Goal: Information Seeking & Learning: Learn about a topic

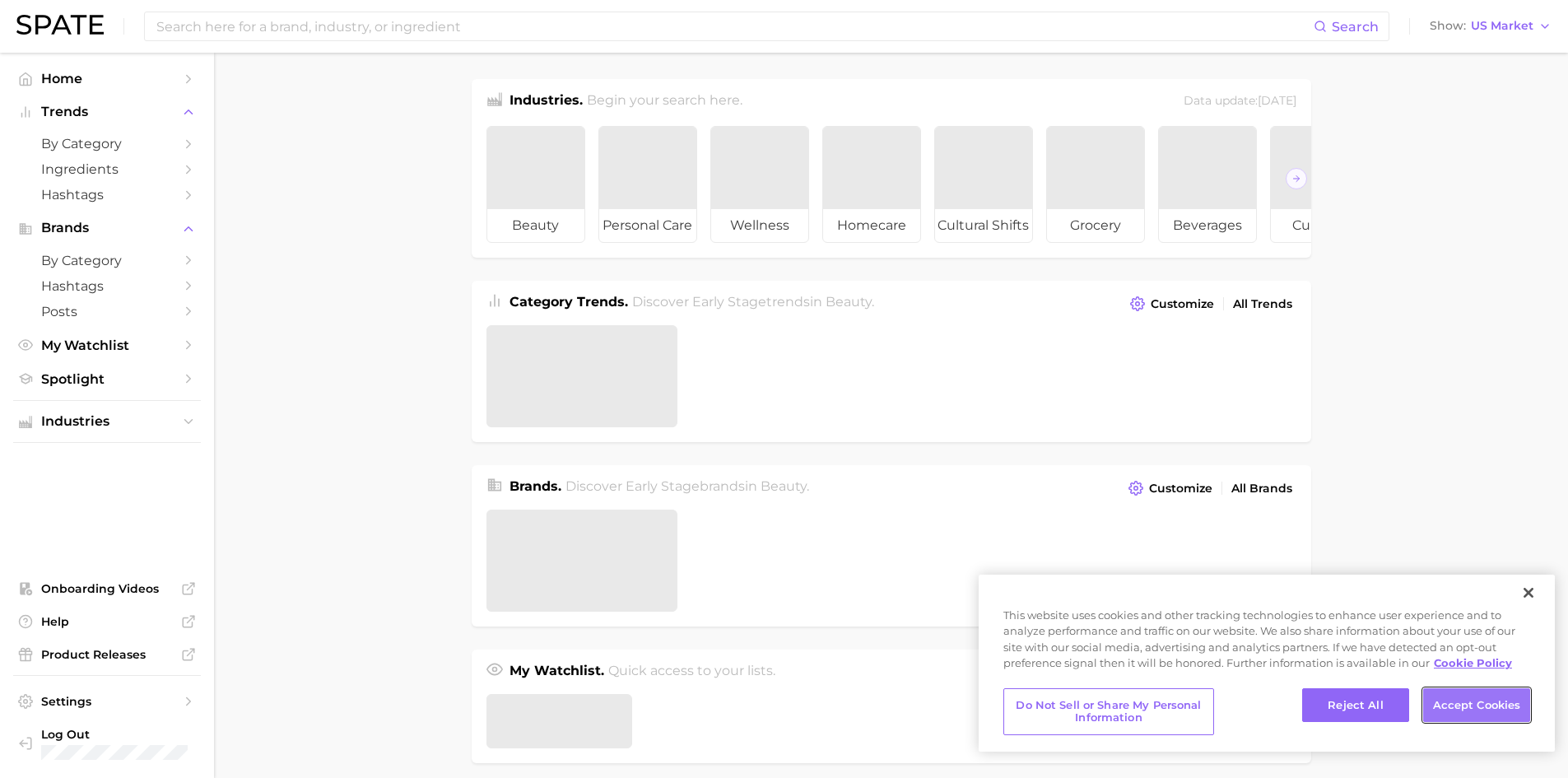
click at [1495, 710] on button "Accept Cookies" at bounding box center [1476, 705] width 107 height 35
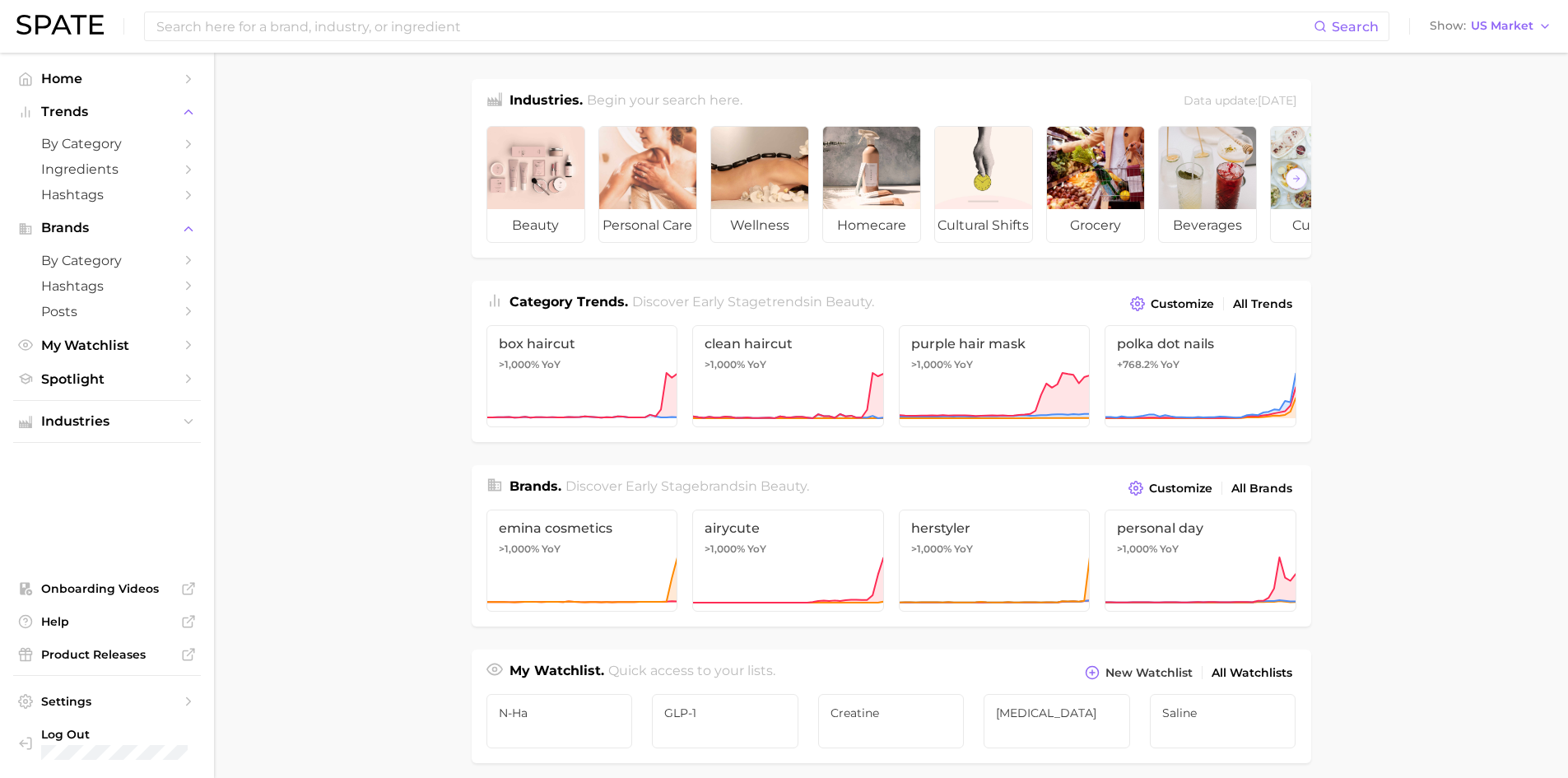
click at [343, 6] on div "Search Show US Market" at bounding box center [784, 26] width 1535 height 52
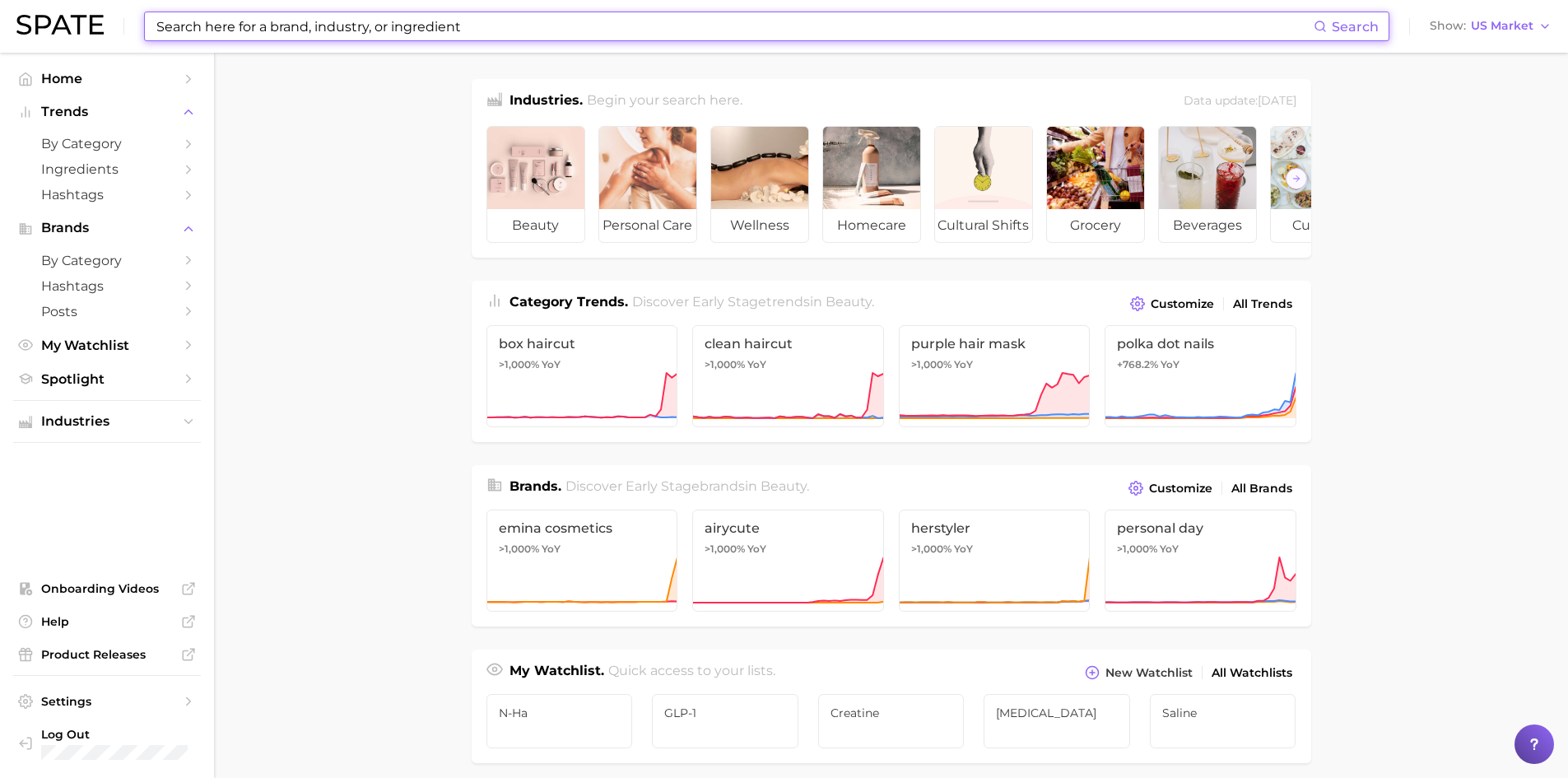
click at [340, 15] on input at bounding box center [733, 26] width 1158 height 28
click at [187, 147] on icon "Sidebar" at bounding box center [188, 144] width 15 height 15
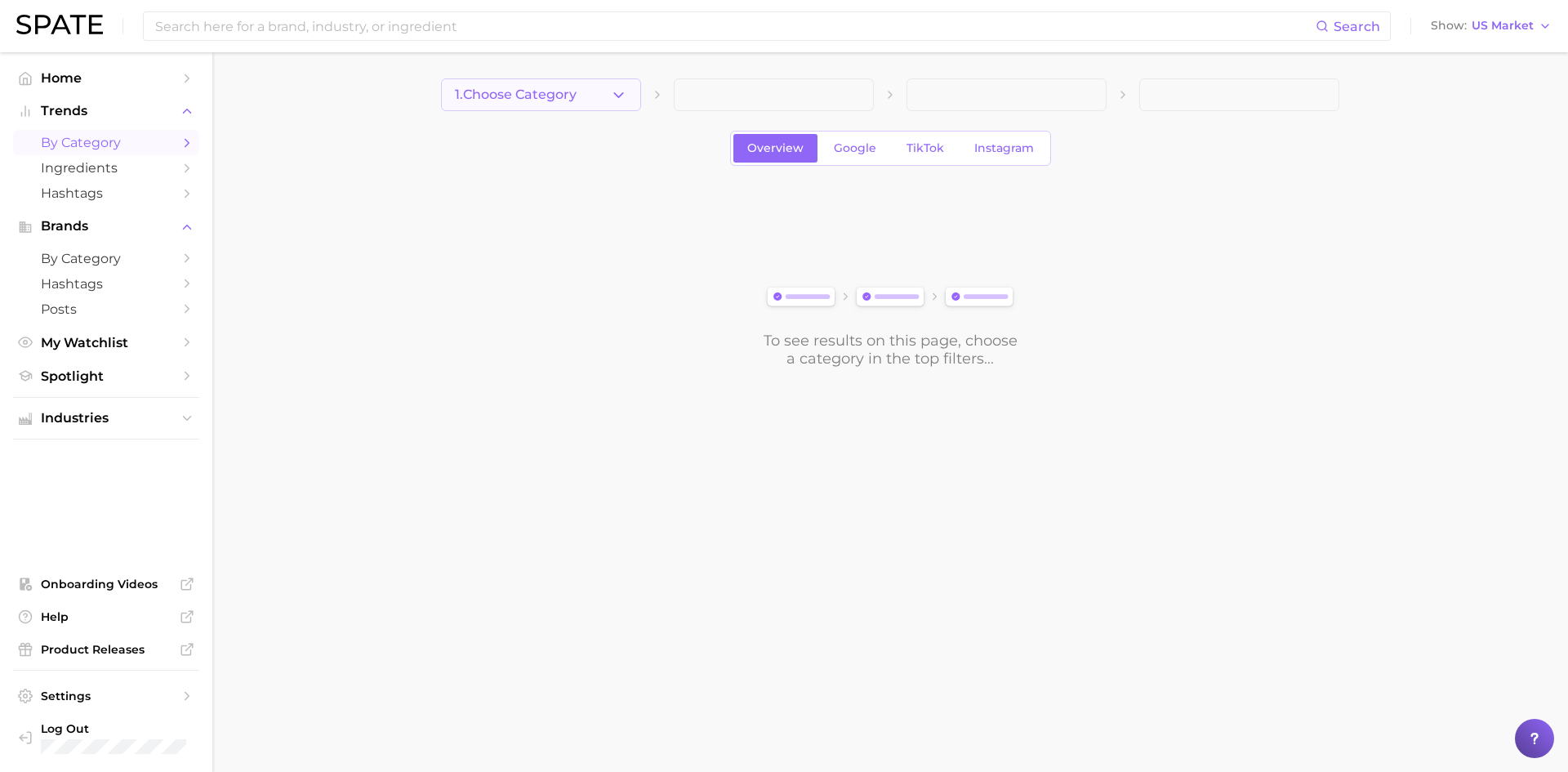
click at [610, 94] on button "1. Choose Category" at bounding box center [541, 94] width 200 height 33
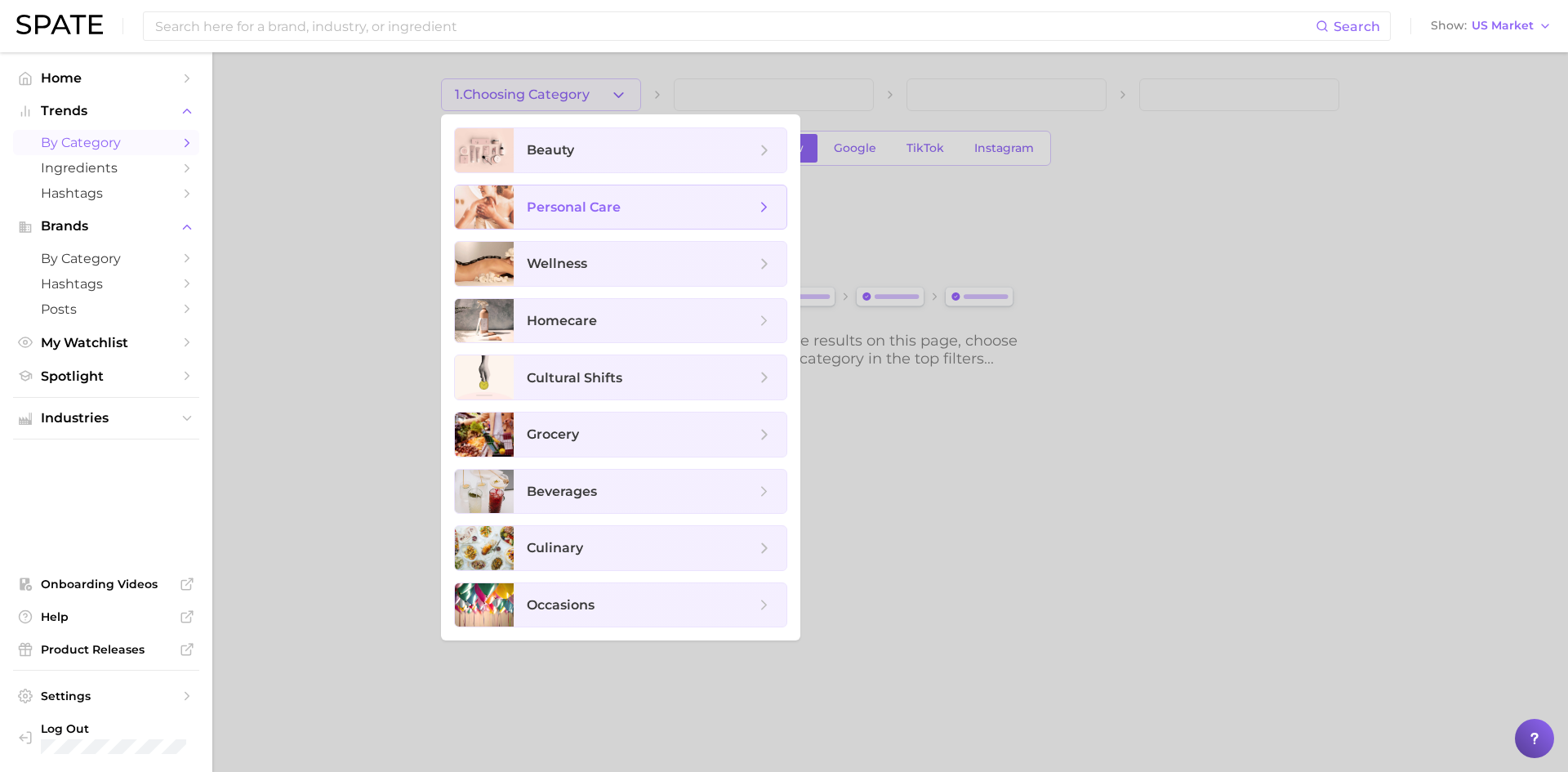
click at [556, 206] on span "personal care" at bounding box center [574, 207] width 94 height 16
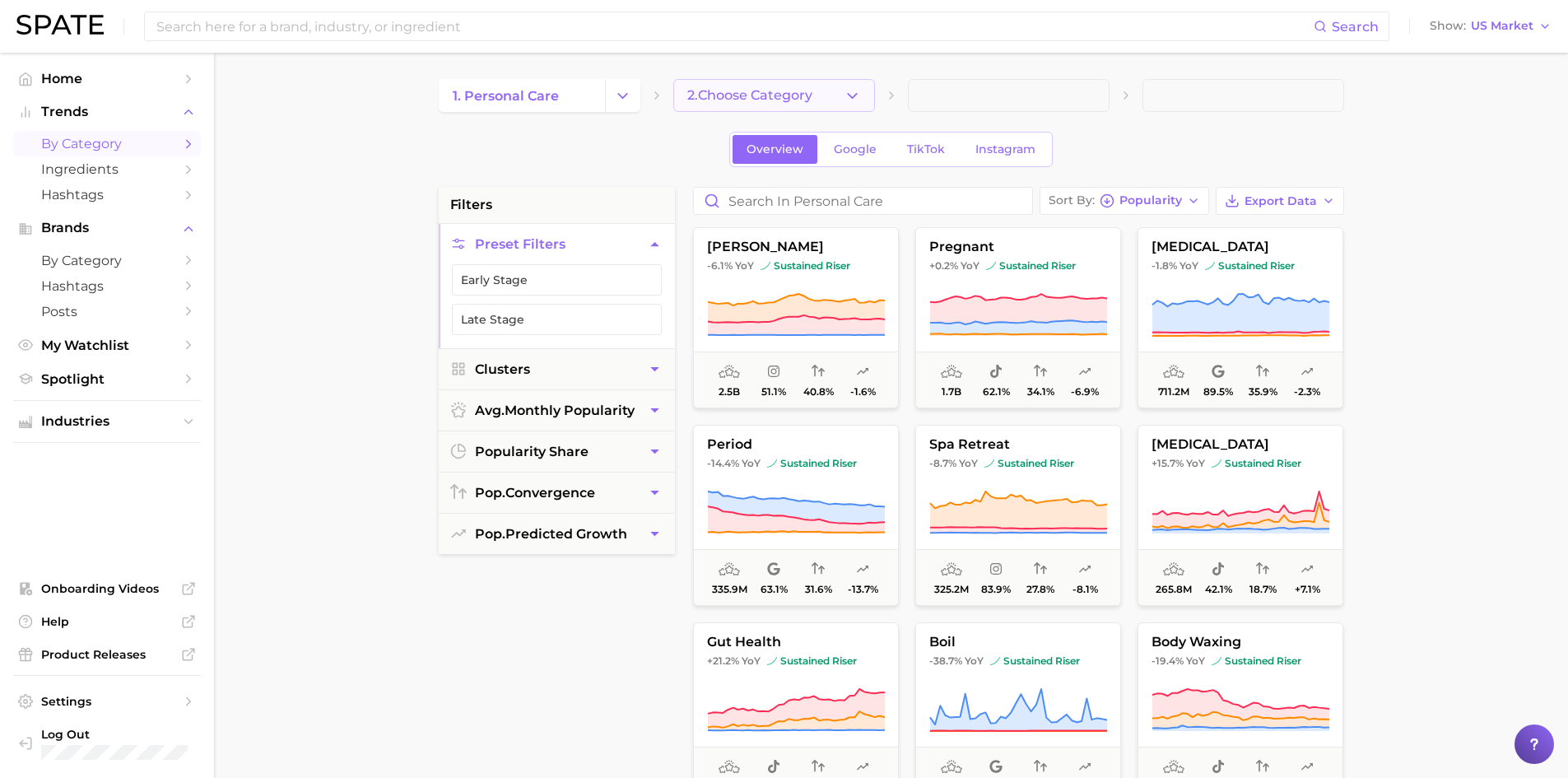
click at [860, 83] on button "2. Choose Category" at bounding box center [773, 95] width 202 height 33
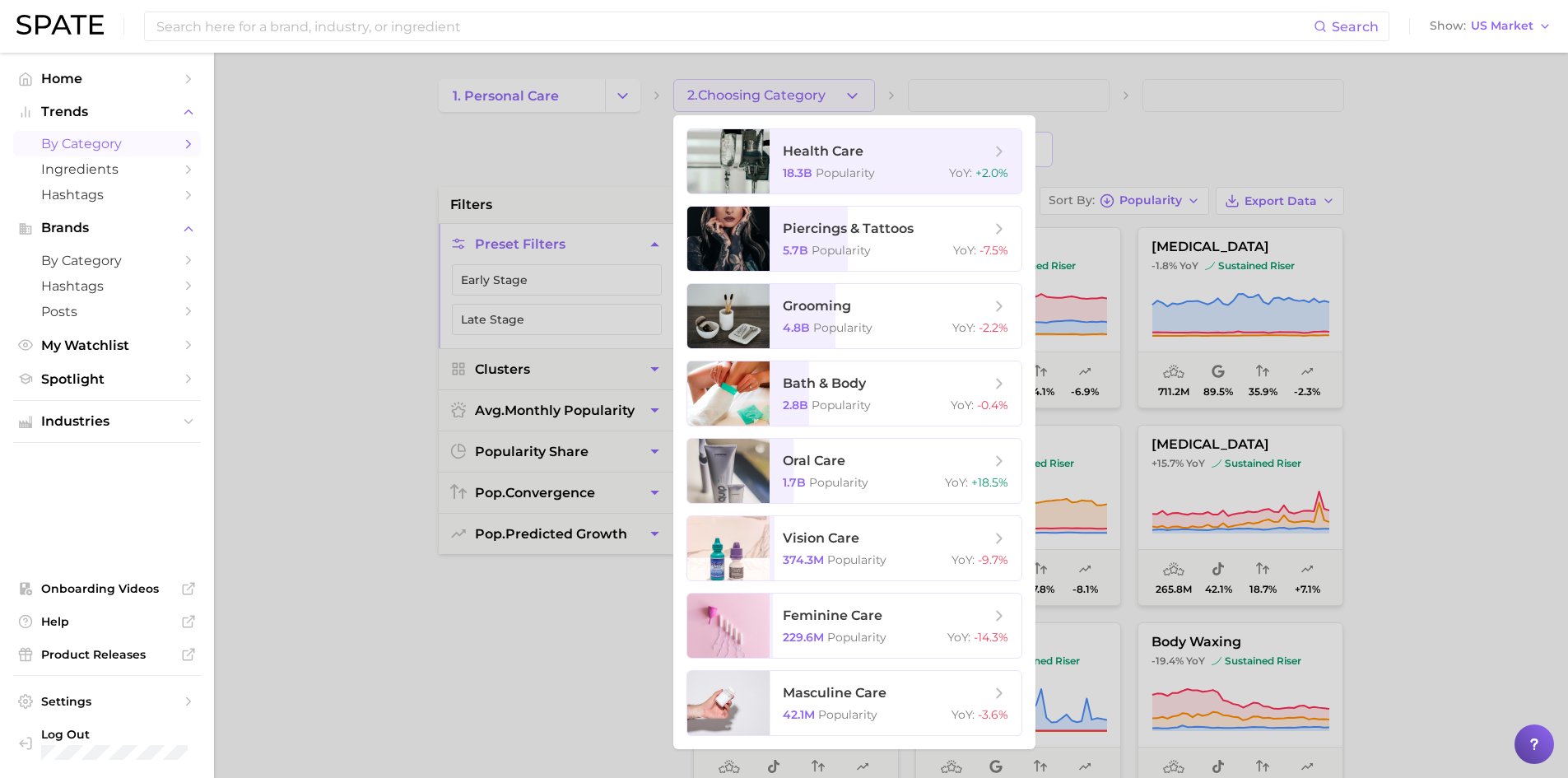
click at [627, 92] on div at bounding box center [784, 389] width 1568 height 778
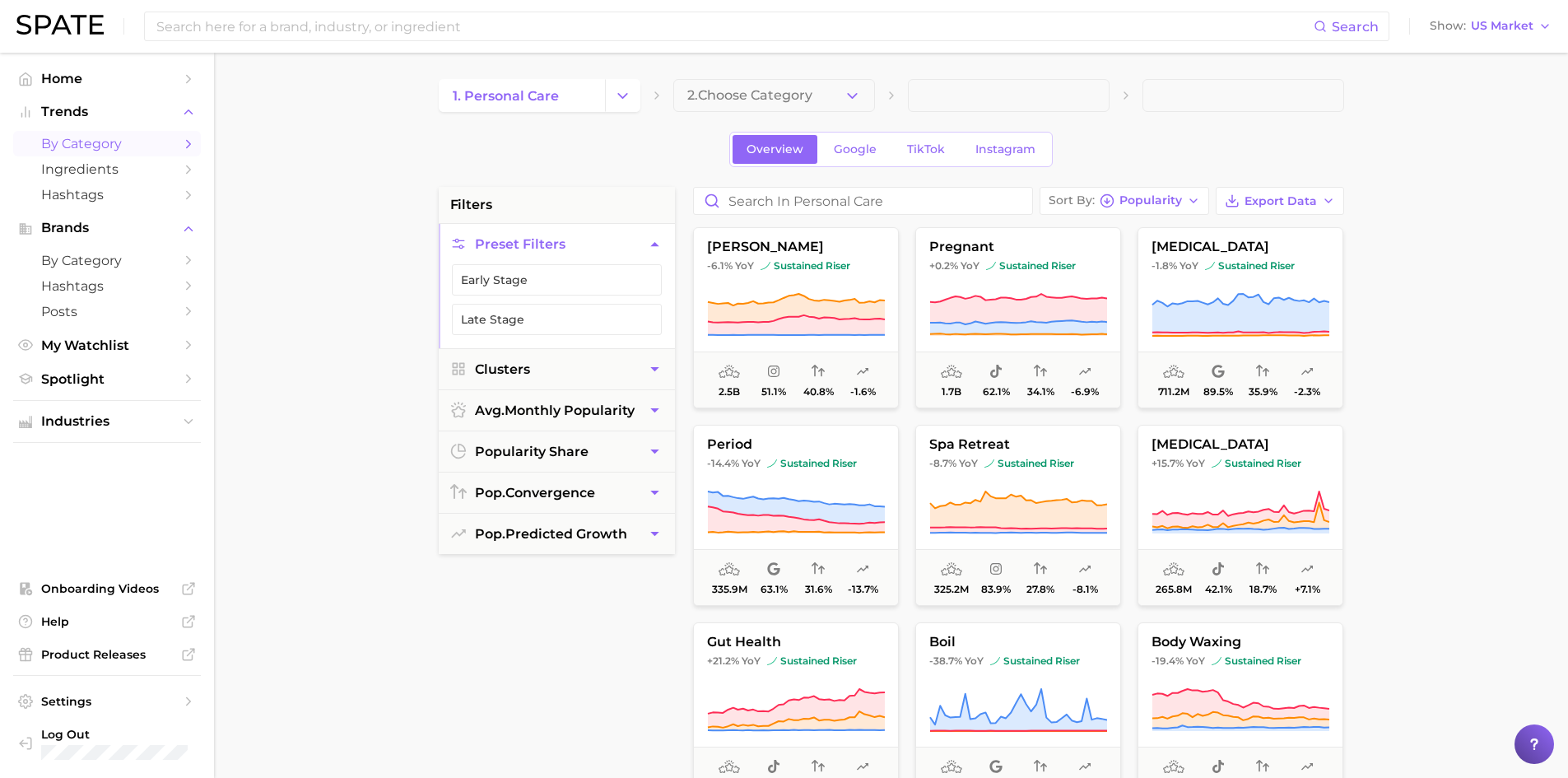
click at [627, 92] on icon "Change Category" at bounding box center [622, 95] width 17 height 17
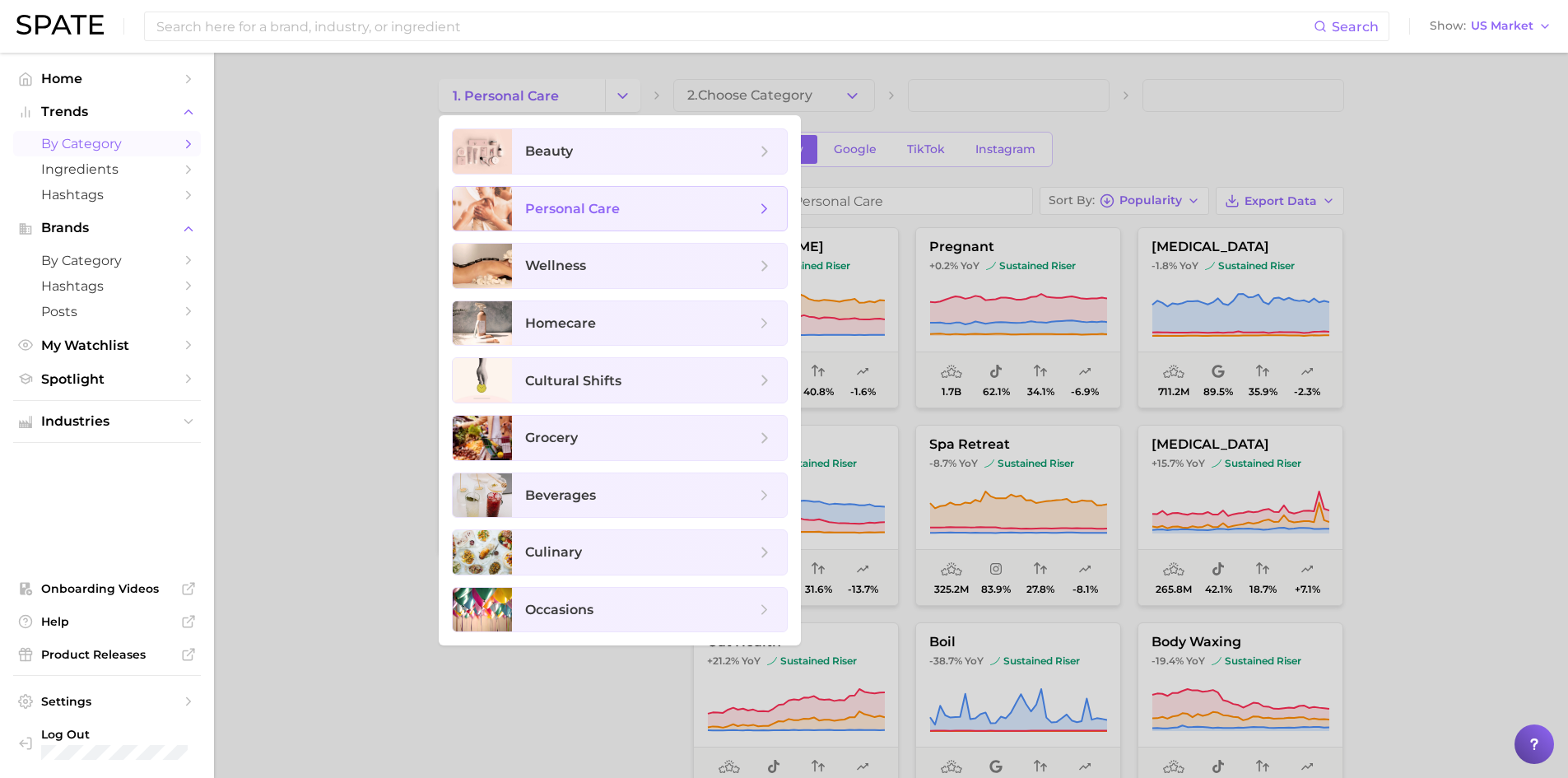
drag, startPoint x: 578, startPoint y: 207, endPoint x: 581, endPoint y: 183, distance: 24.2
click at [581, 183] on ul "beauty personal care wellness homecare cultural shifts grocery beverages culina…" at bounding box center [619, 381] width 362 height 530
click at [582, 147] on span "beauty" at bounding box center [640, 151] width 230 height 18
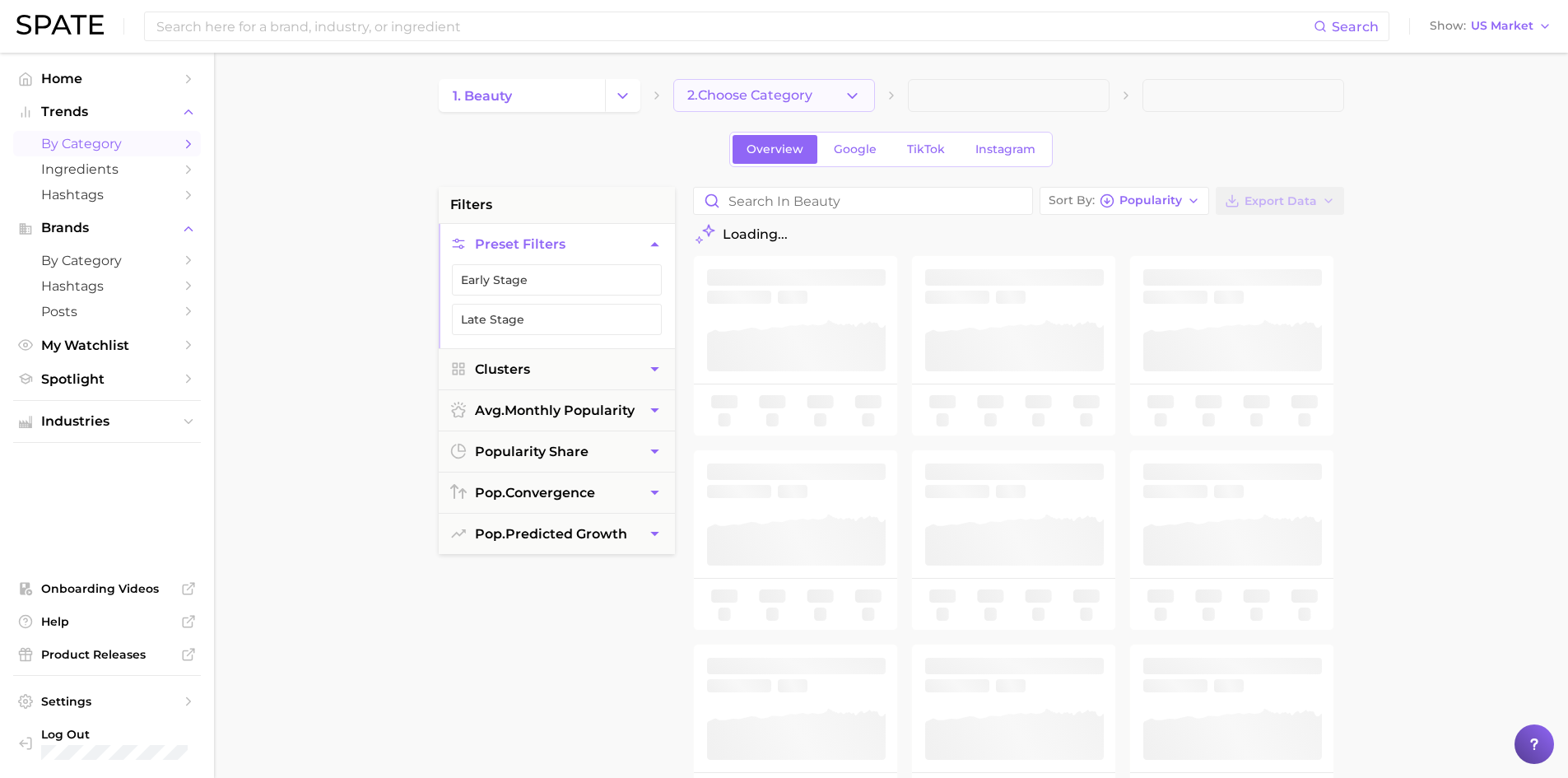
click at [860, 94] on icon "button" at bounding box center [852, 95] width 17 height 17
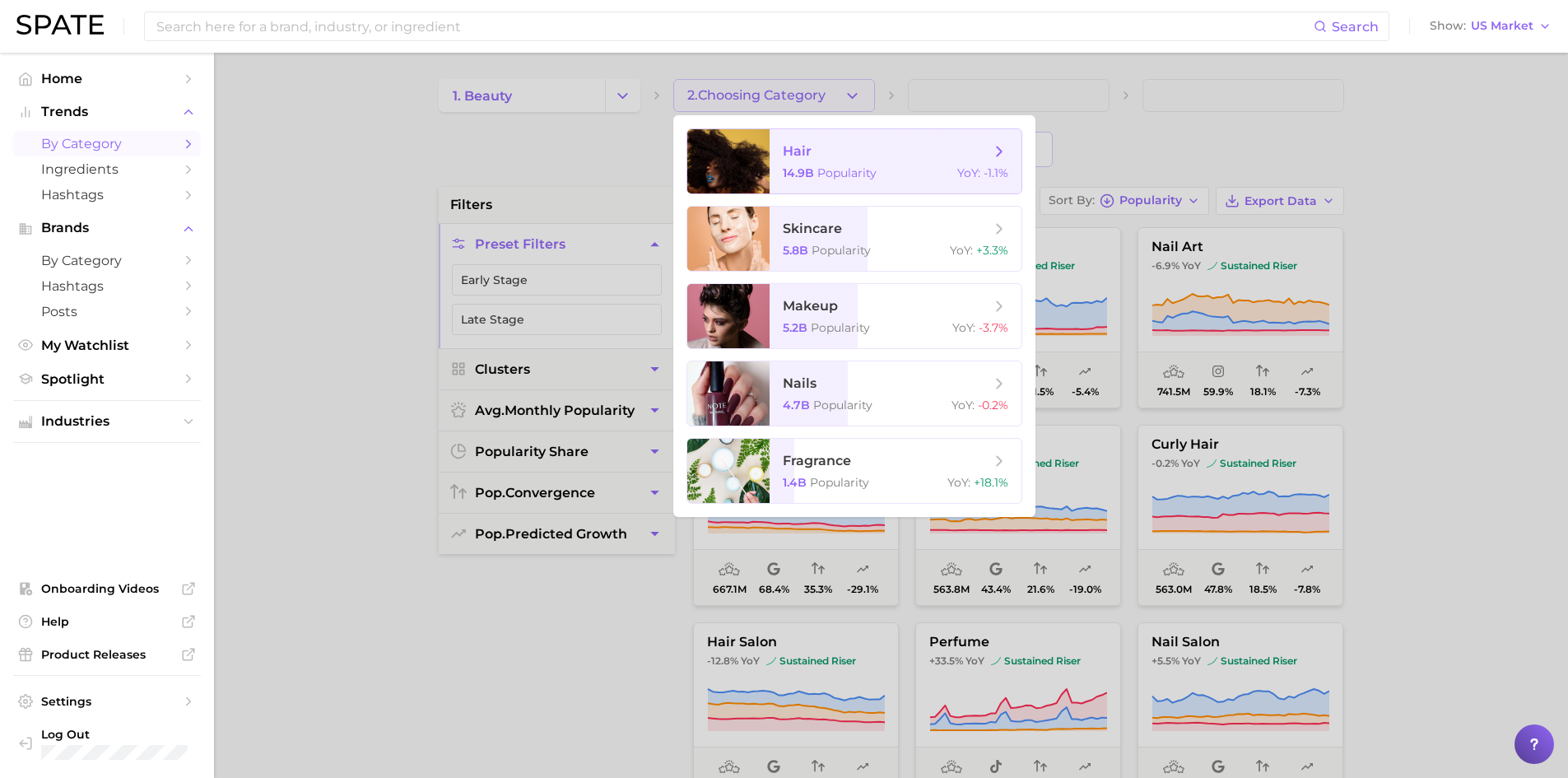
click at [844, 156] on span "hair" at bounding box center [885, 151] width 207 height 18
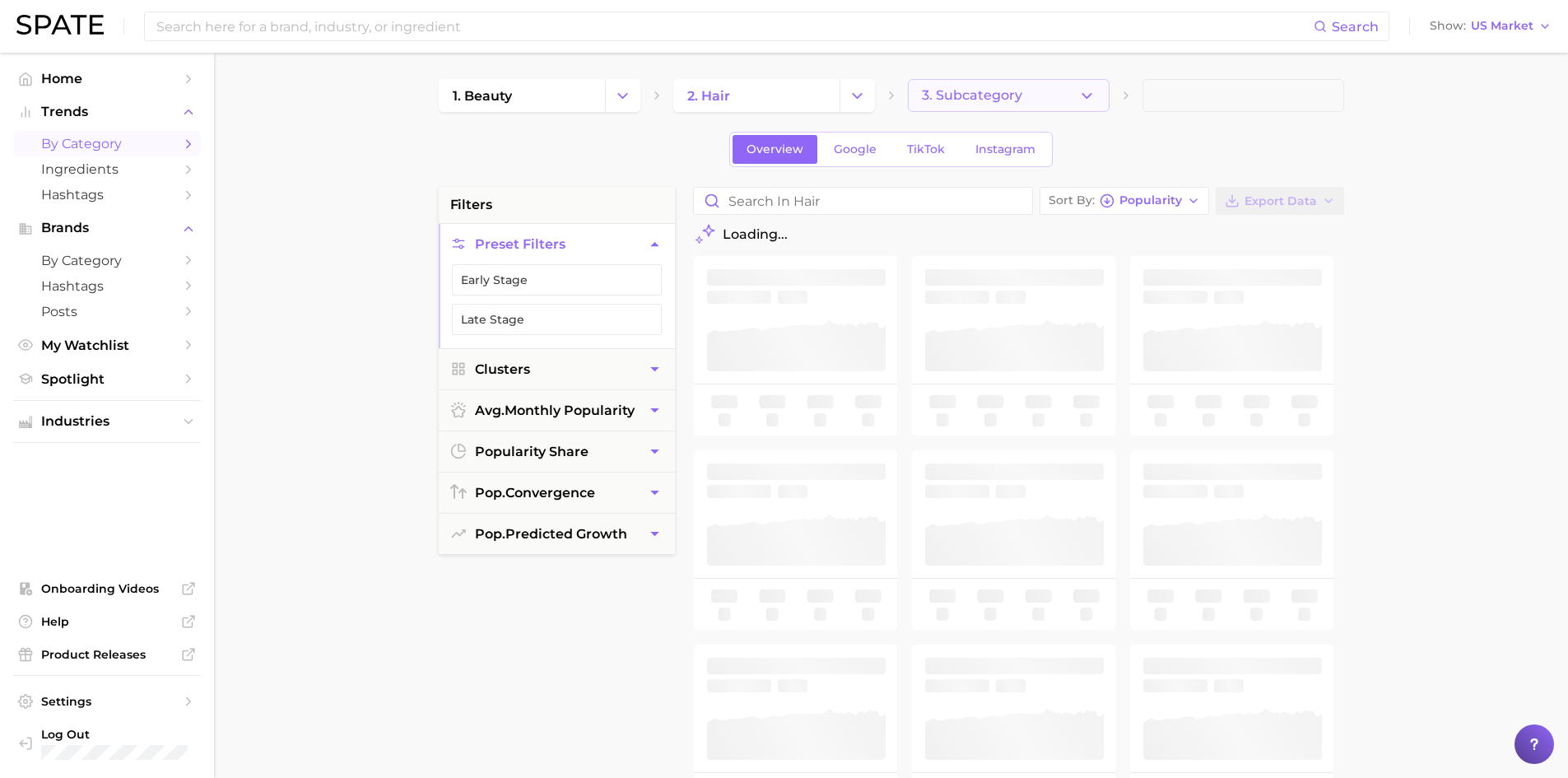
click at [1092, 99] on icon "button" at bounding box center [1086, 95] width 17 height 17
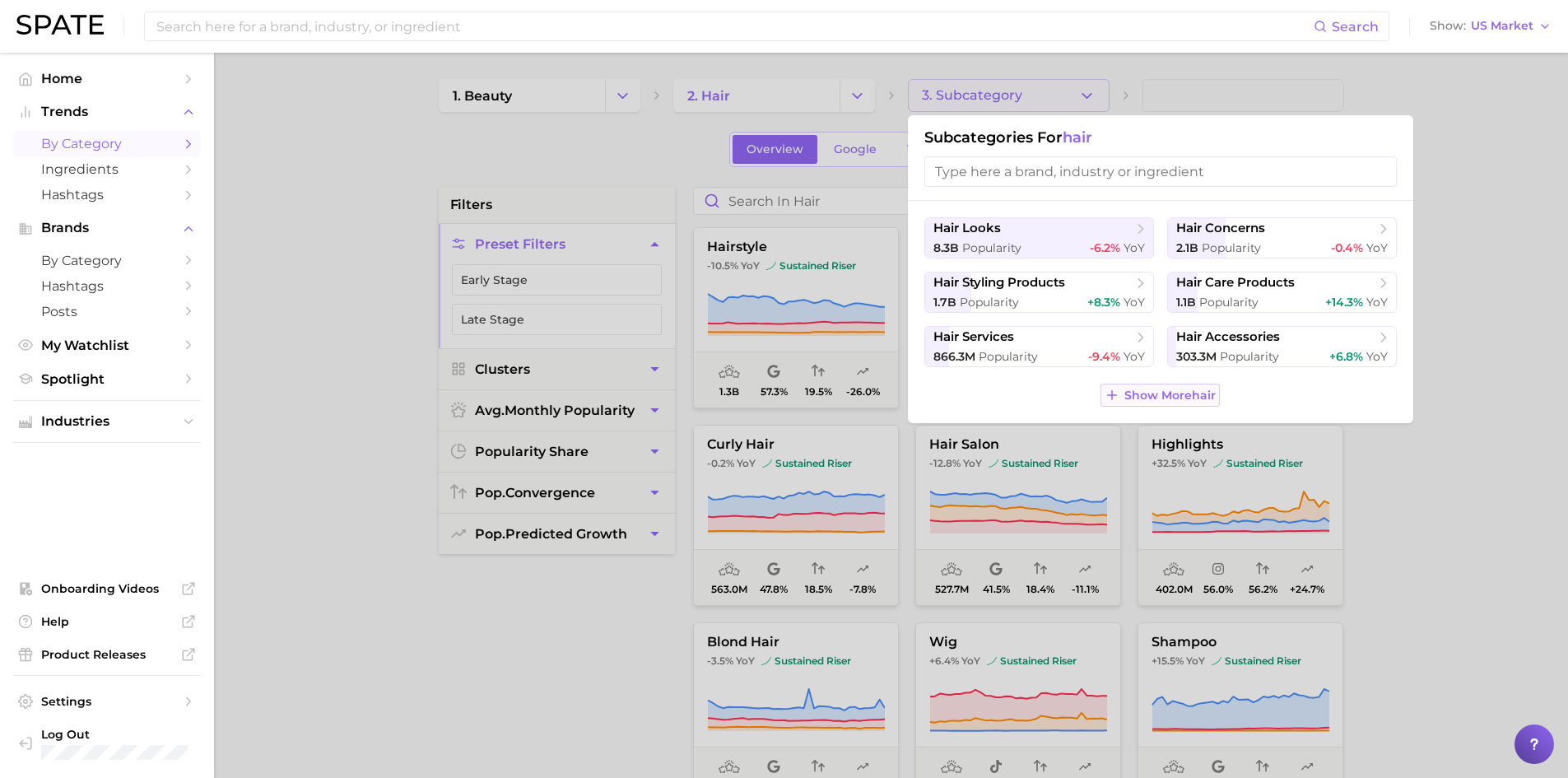
click at [1150, 392] on span "Show More hair" at bounding box center [1170, 396] width 92 height 14
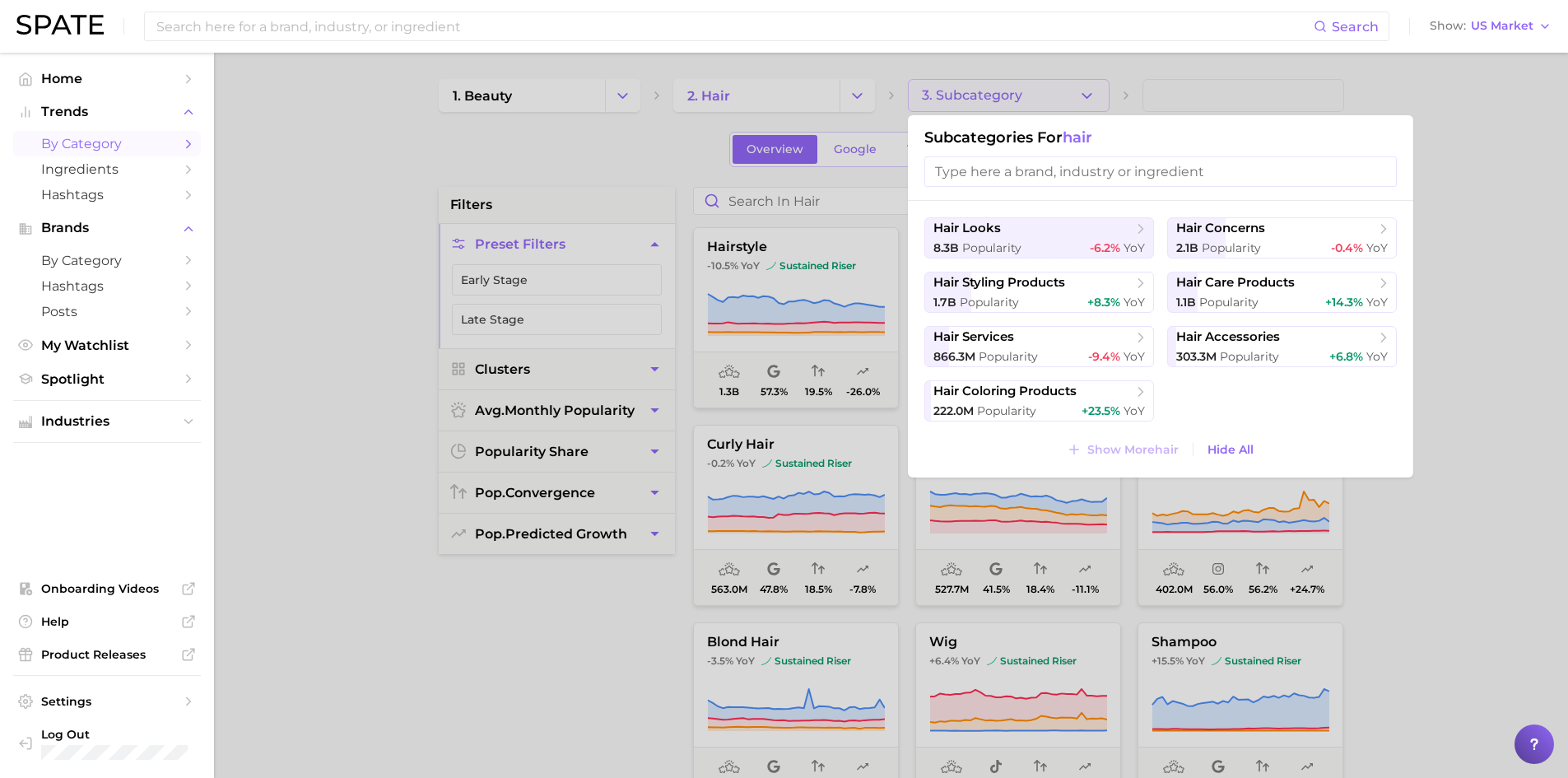
click at [996, 172] on input "search" at bounding box center [1160, 172] width 472 height 30
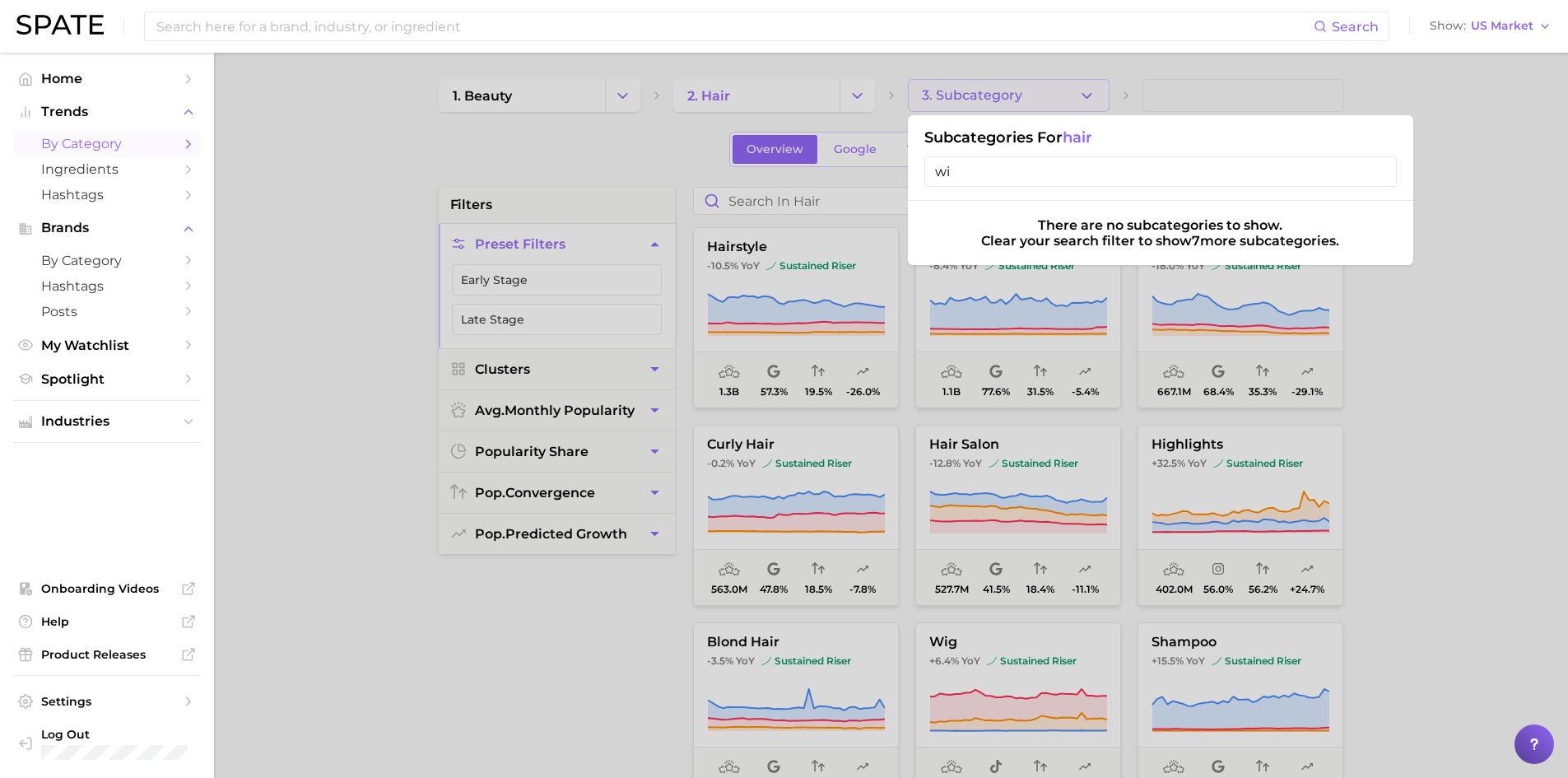
type input "w"
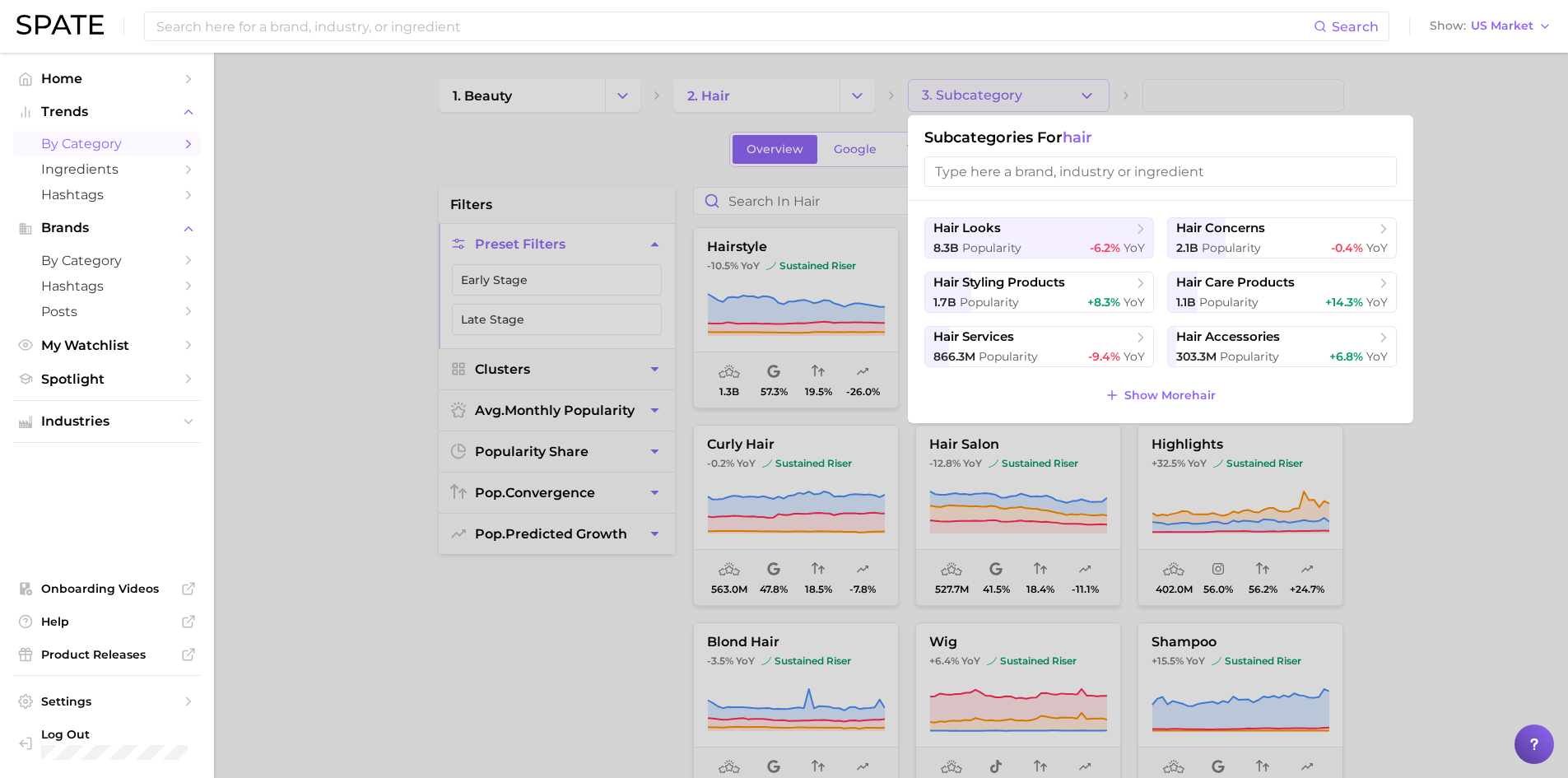
click at [1212, 94] on div at bounding box center [784, 389] width 1568 height 778
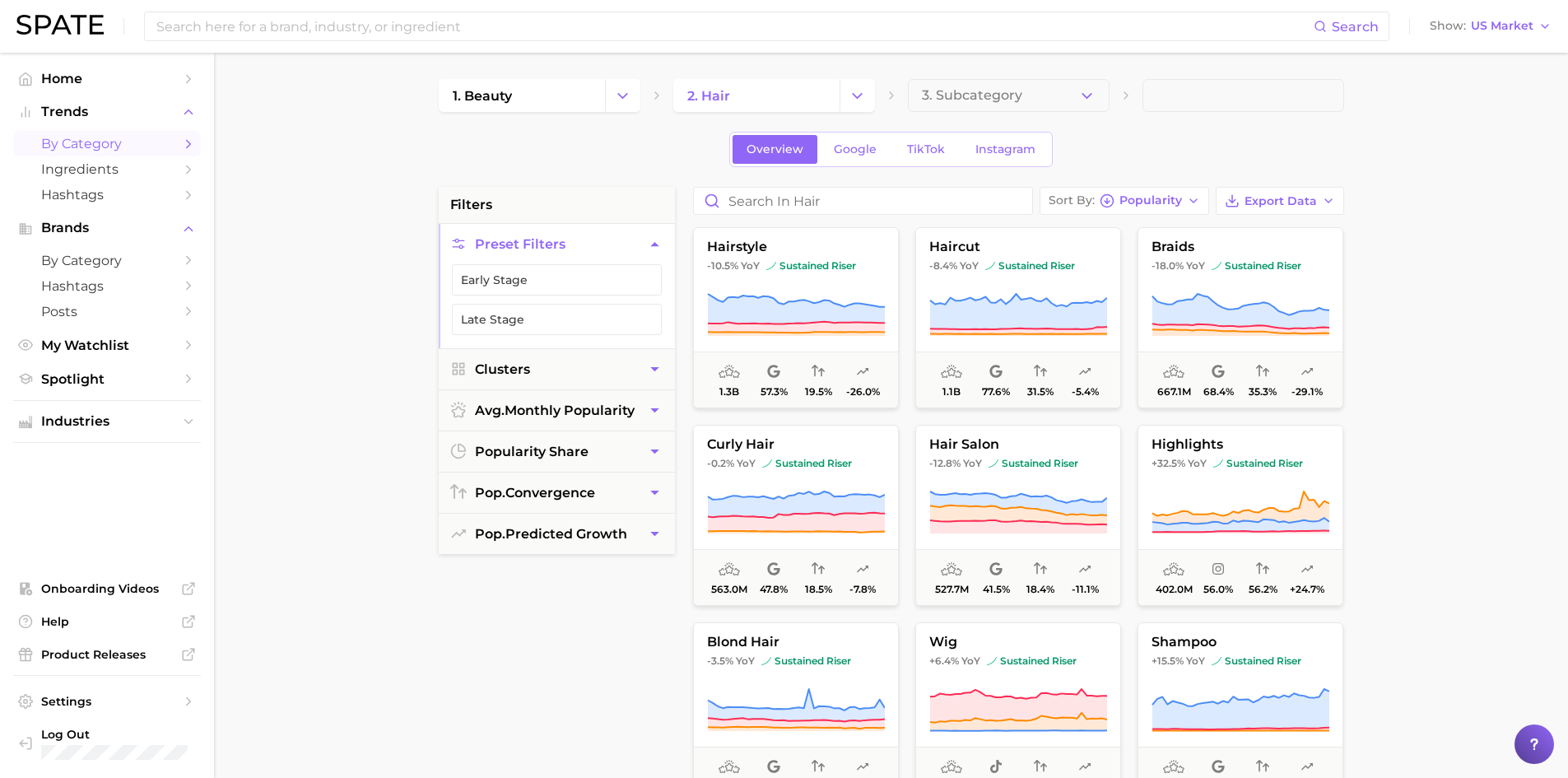
click at [1212, 94] on span at bounding box center [1243, 95] width 202 height 33
click at [1092, 98] on icon "button" at bounding box center [1086, 95] width 17 height 17
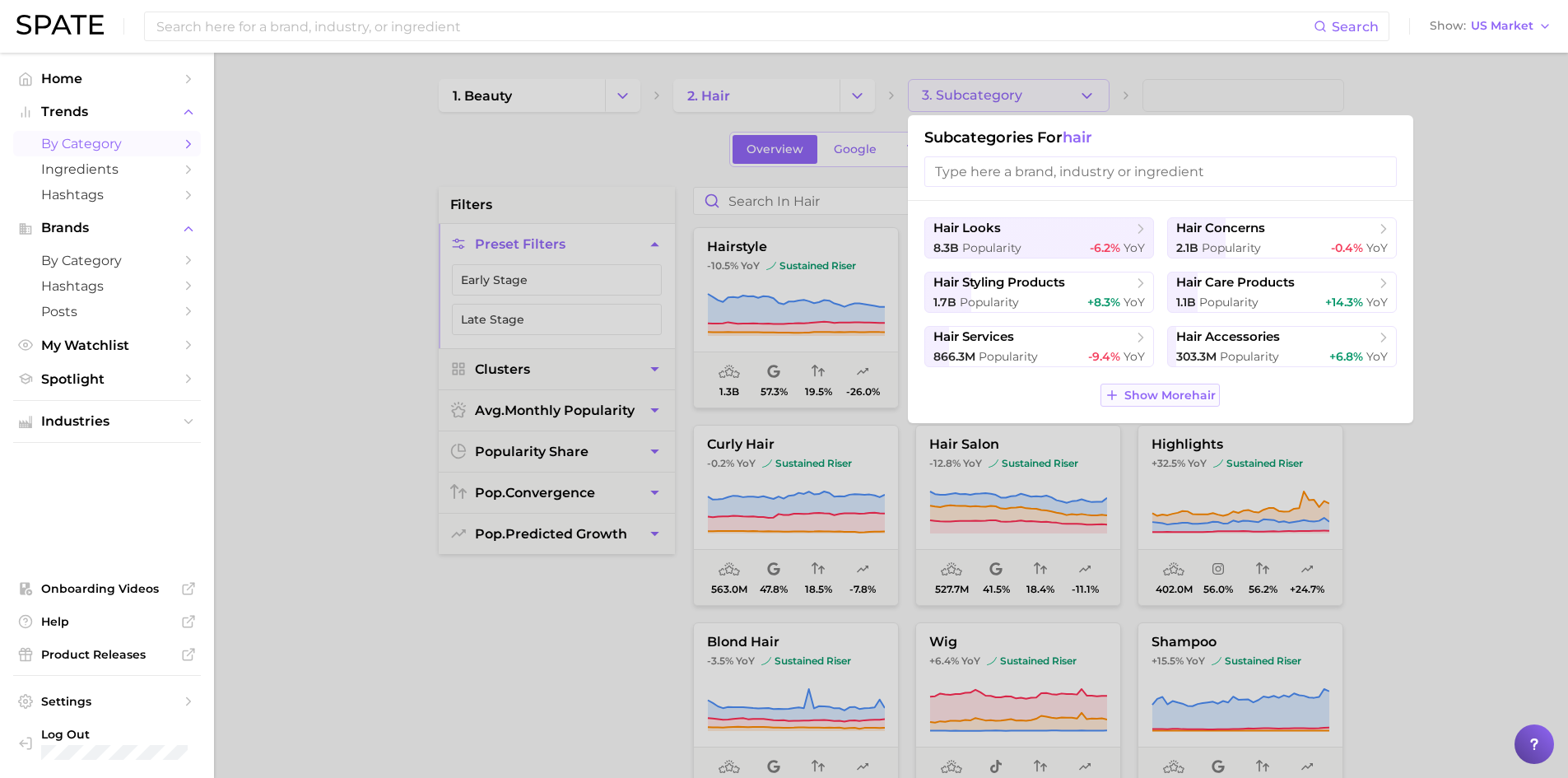
click at [1187, 385] on button "Show More hair" at bounding box center [1160, 395] width 119 height 23
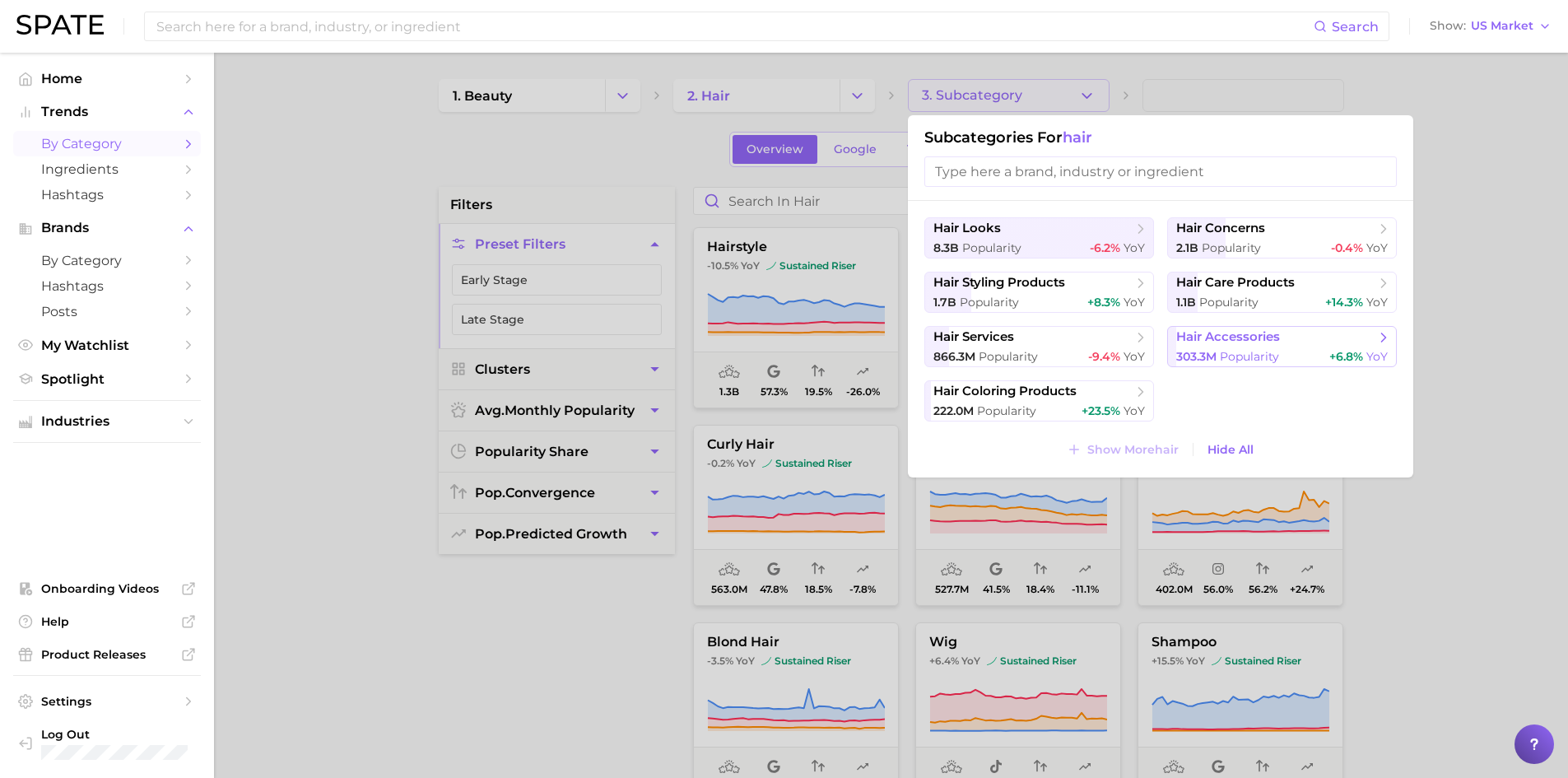
click at [1349, 346] on button "hair accessories 303.3m Popularity +6.8% YoY" at bounding box center [1282, 347] width 229 height 41
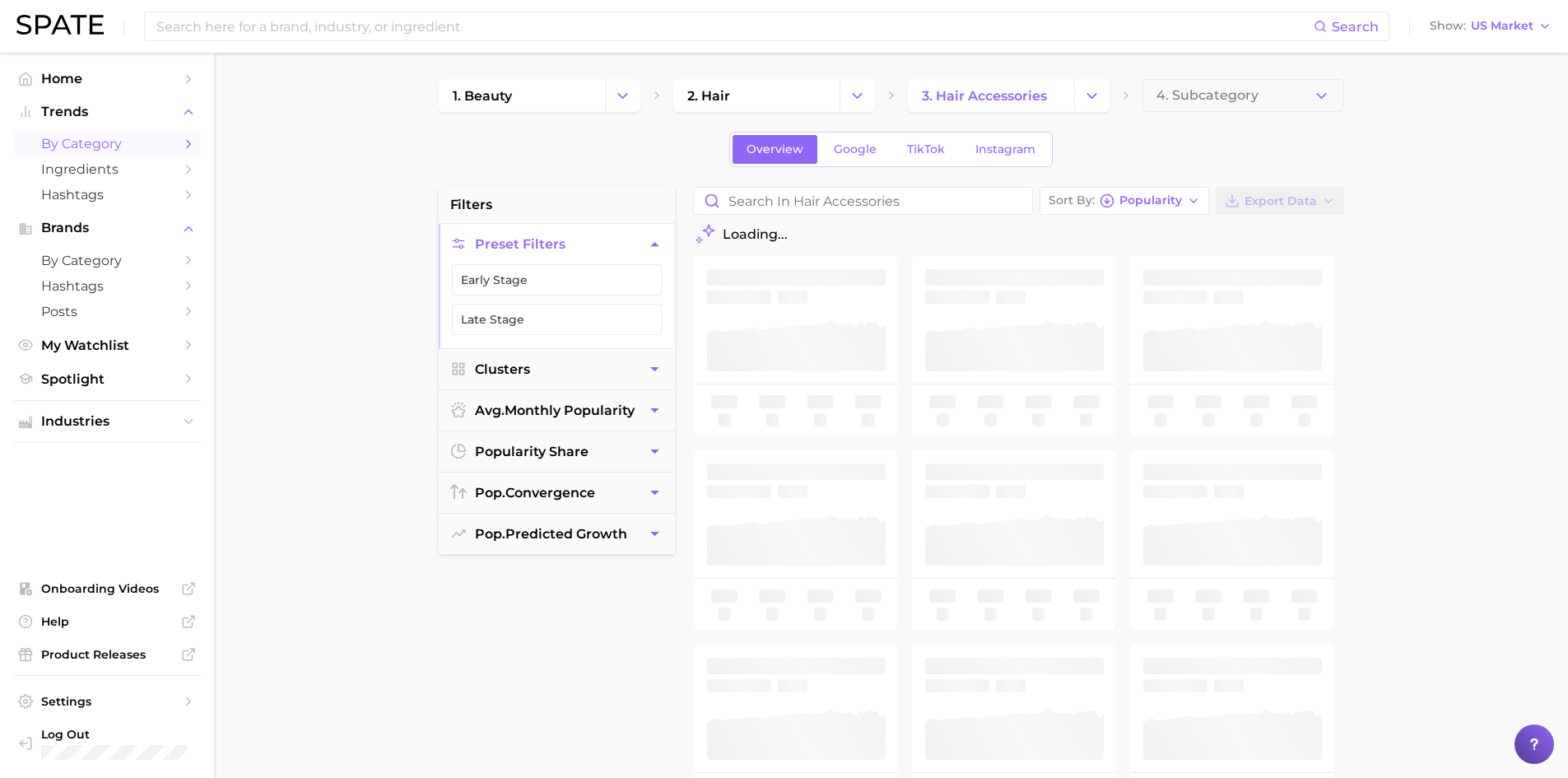
click at [1254, 95] on span "4. Subcategory" at bounding box center [1207, 95] width 102 height 15
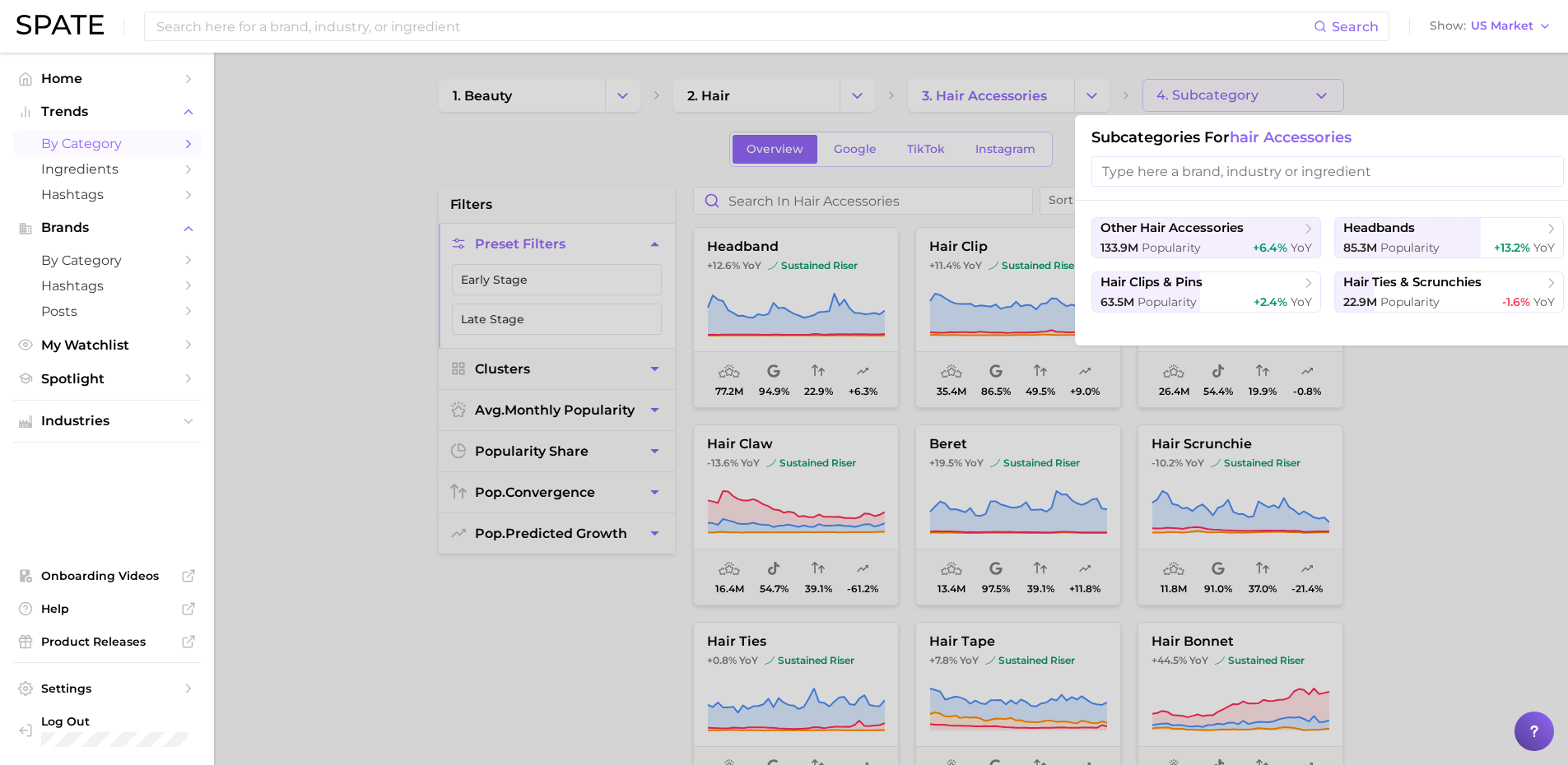
click at [1082, 95] on div at bounding box center [784, 382] width 1568 height 765
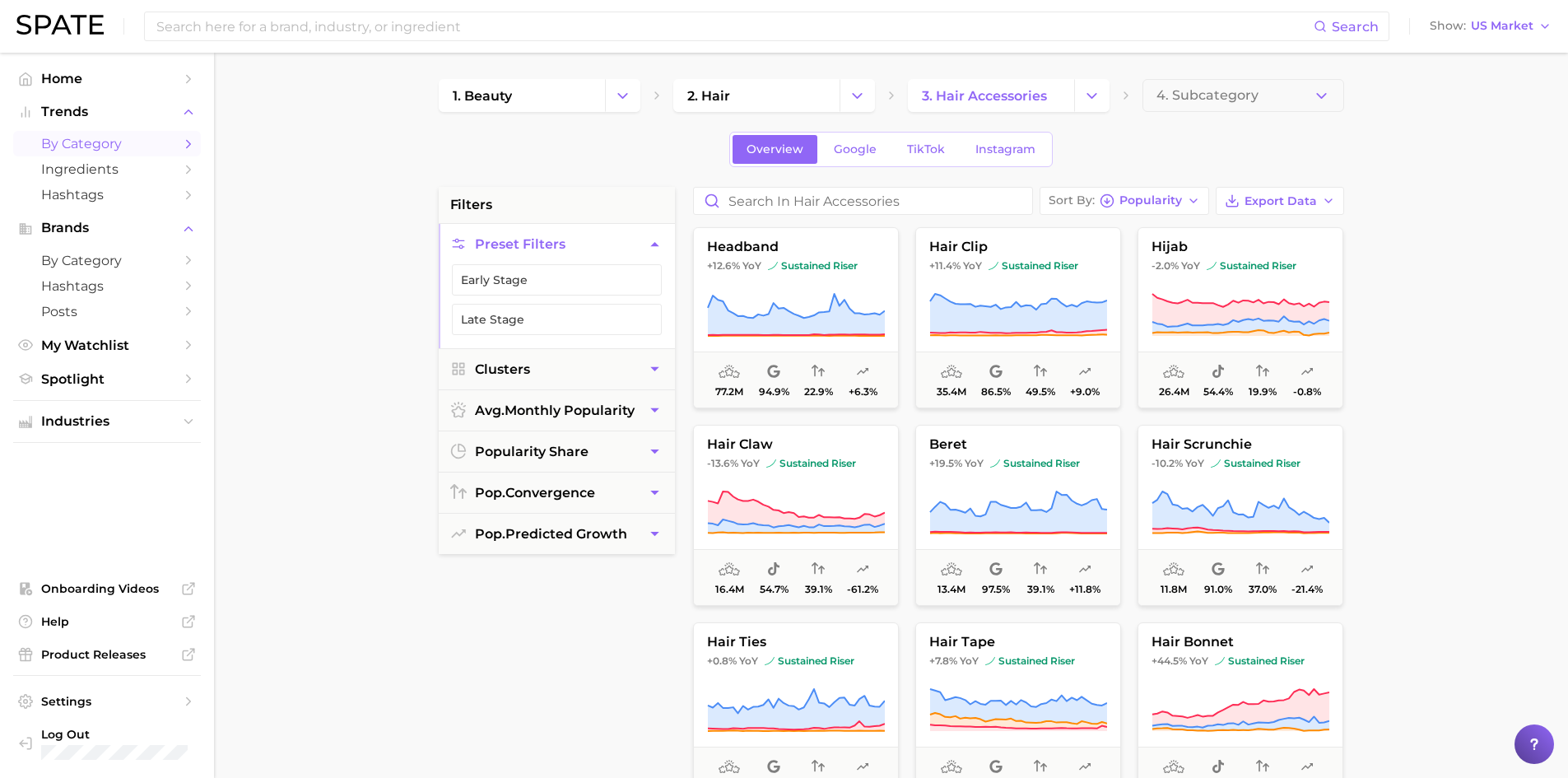
click at [1083, 95] on icon "Change Category" at bounding box center [1091, 95] width 17 height 17
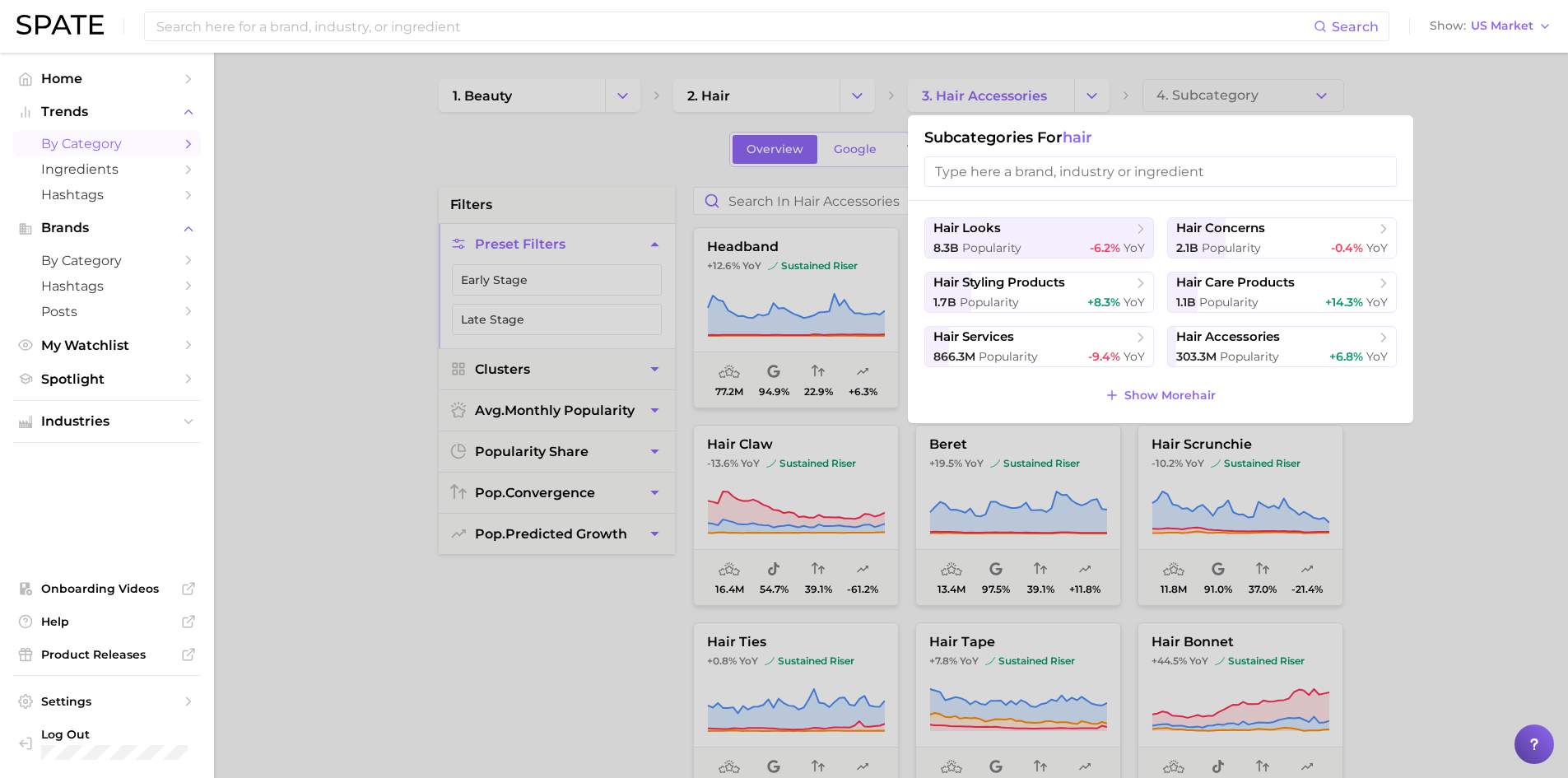
drag, startPoint x: 1144, startPoint y: 341, endPoint x: 1269, endPoint y: 393, distance: 135.4
click at [1269, 393] on div "hair looks 8.3b Popularity -6.2% YoY hair concerns 2.1b Popularity -0.4% YoY ha…" at bounding box center [1160, 312] width 505 height 222
click at [1513, 427] on div at bounding box center [784, 389] width 1568 height 778
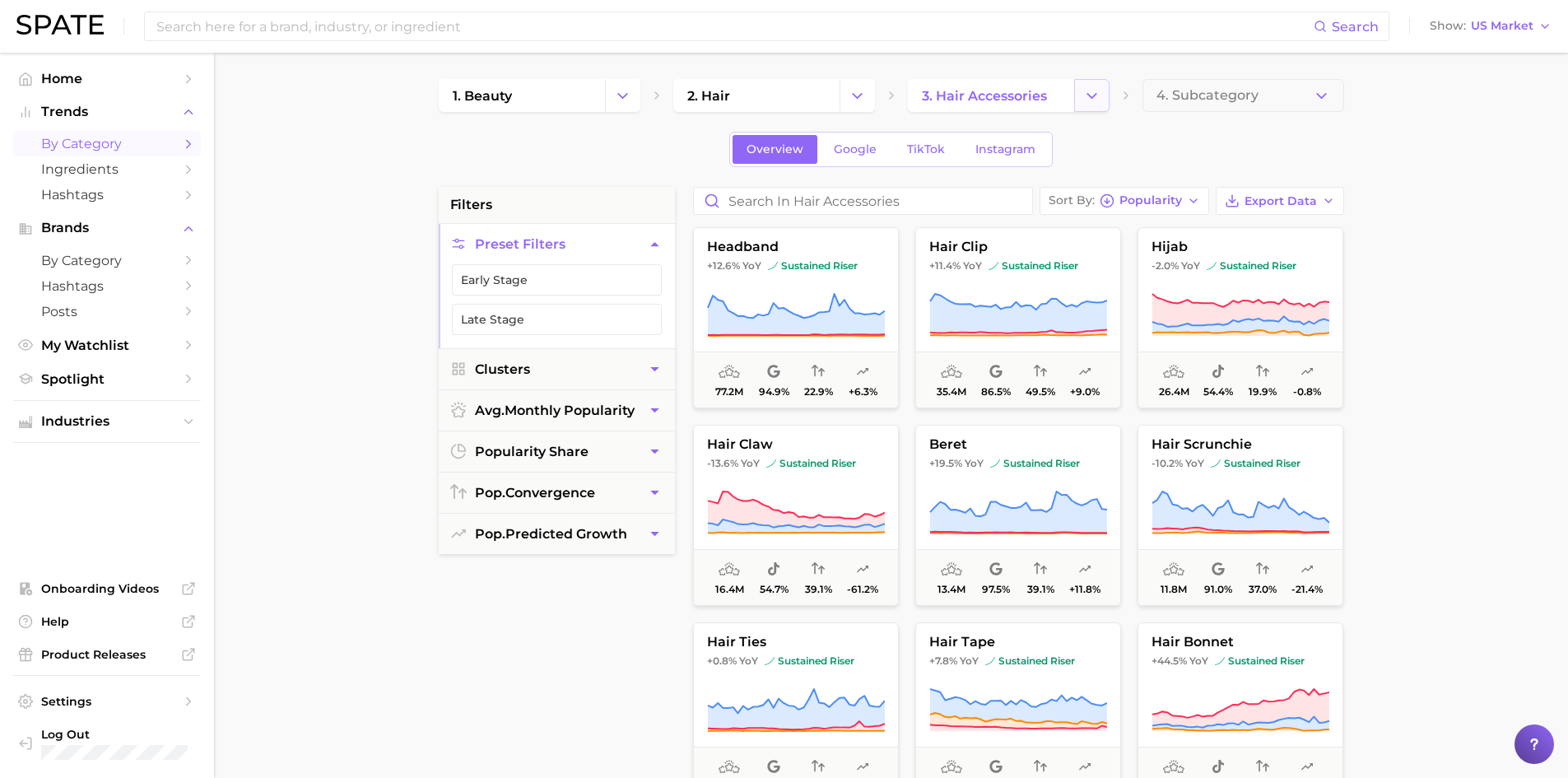
click at [1102, 86] on button "Change Category" at bounding box center [1092, 95] width 36 height 33
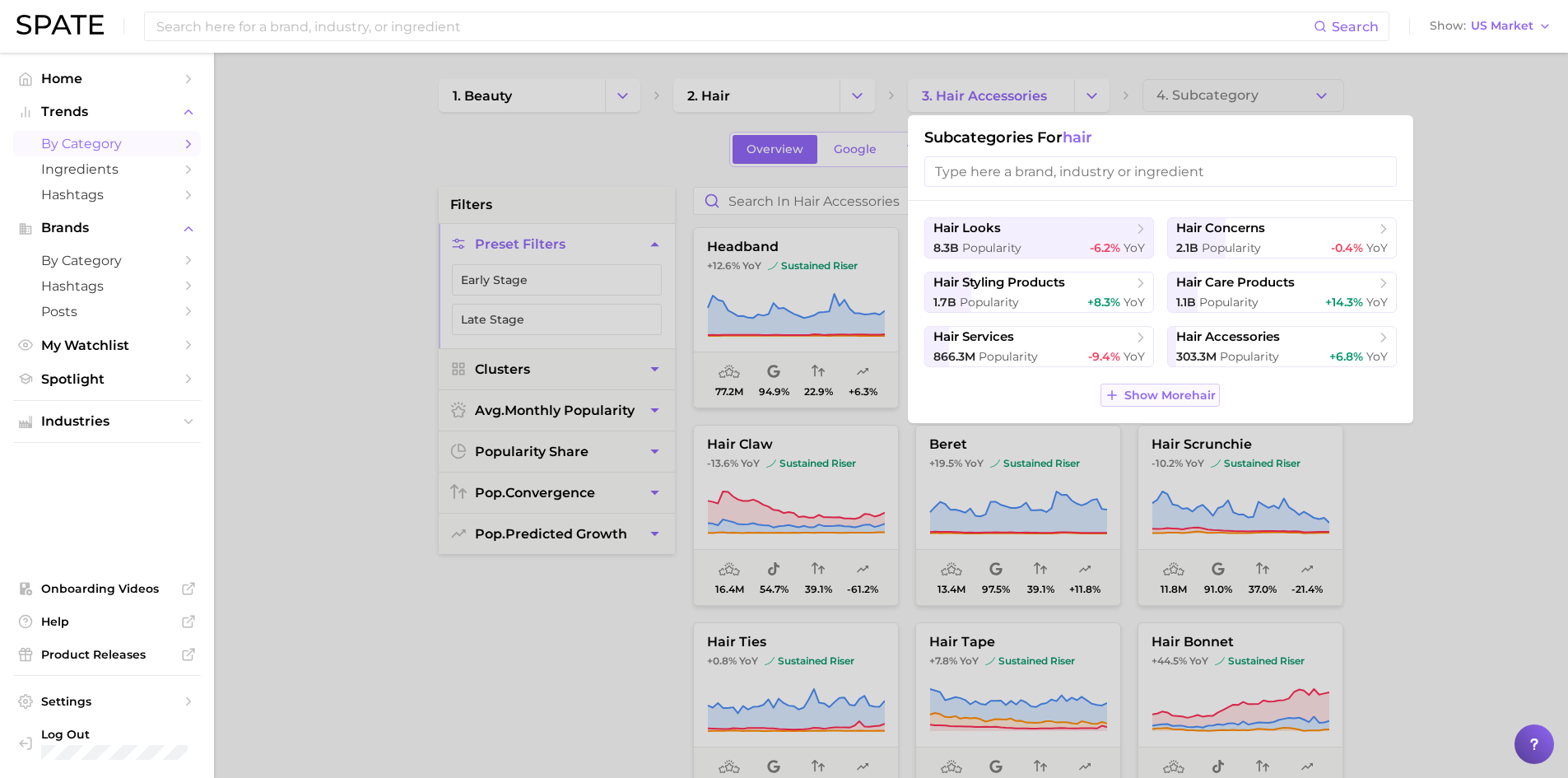
click at [1130, 391] on span "Show More hair" at bounding box center [1170, 396] width 92 height 14
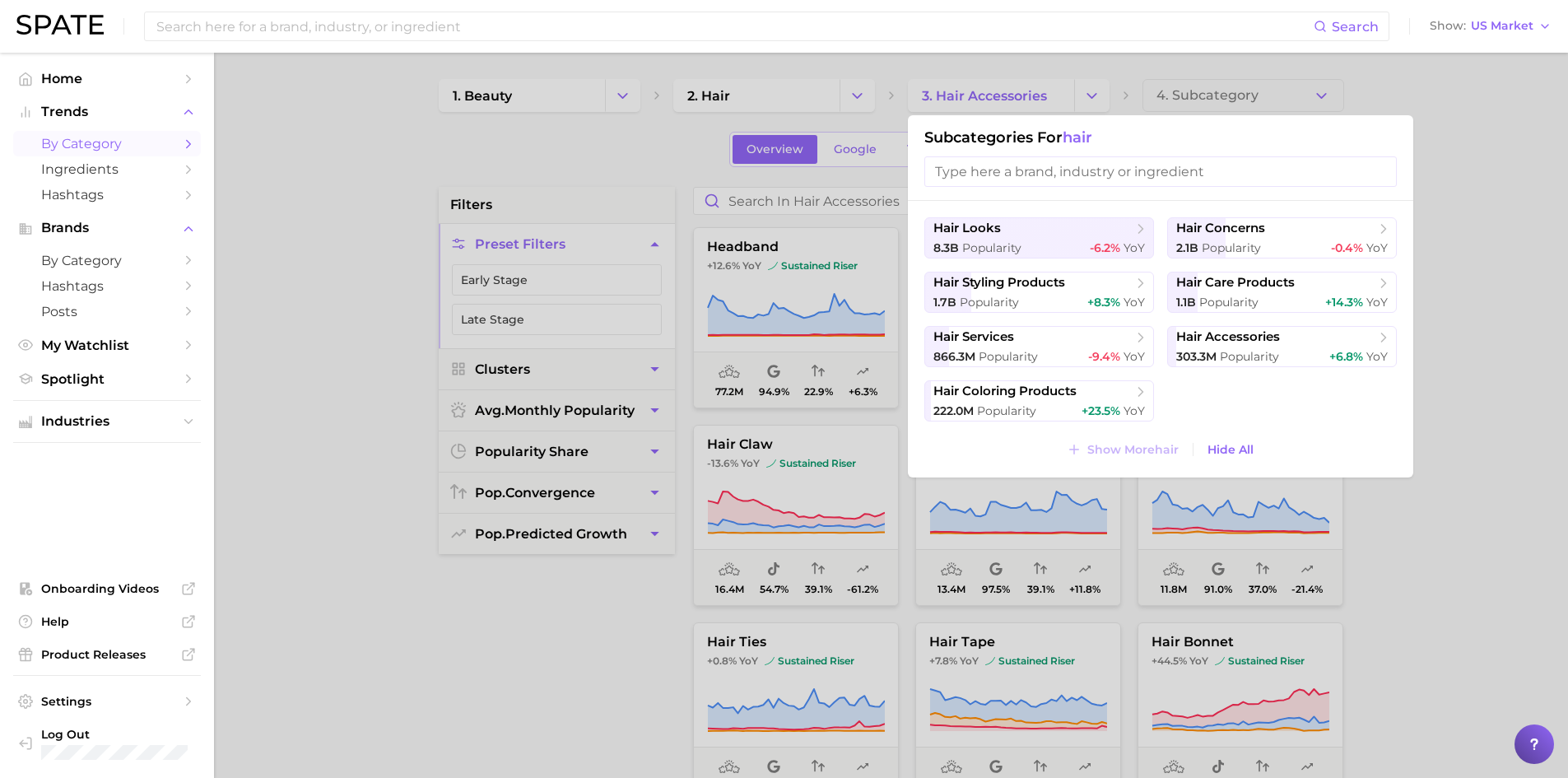
drag, startPoint x: 1387, startPoint y: 226, endPoint x: 1390, endPoint y: 430, distance: 204.0
click at [1390, 430] on div "hair looks 8.3b Popularity -6.2% YoY hair concerns 2.1b Popularity -0.4% YoY ha…" at bounding box center [1160, 339] width 505 height 277
click at [1062, 172] on input "search" at bounding box center [1160, 172] width 472 height 30
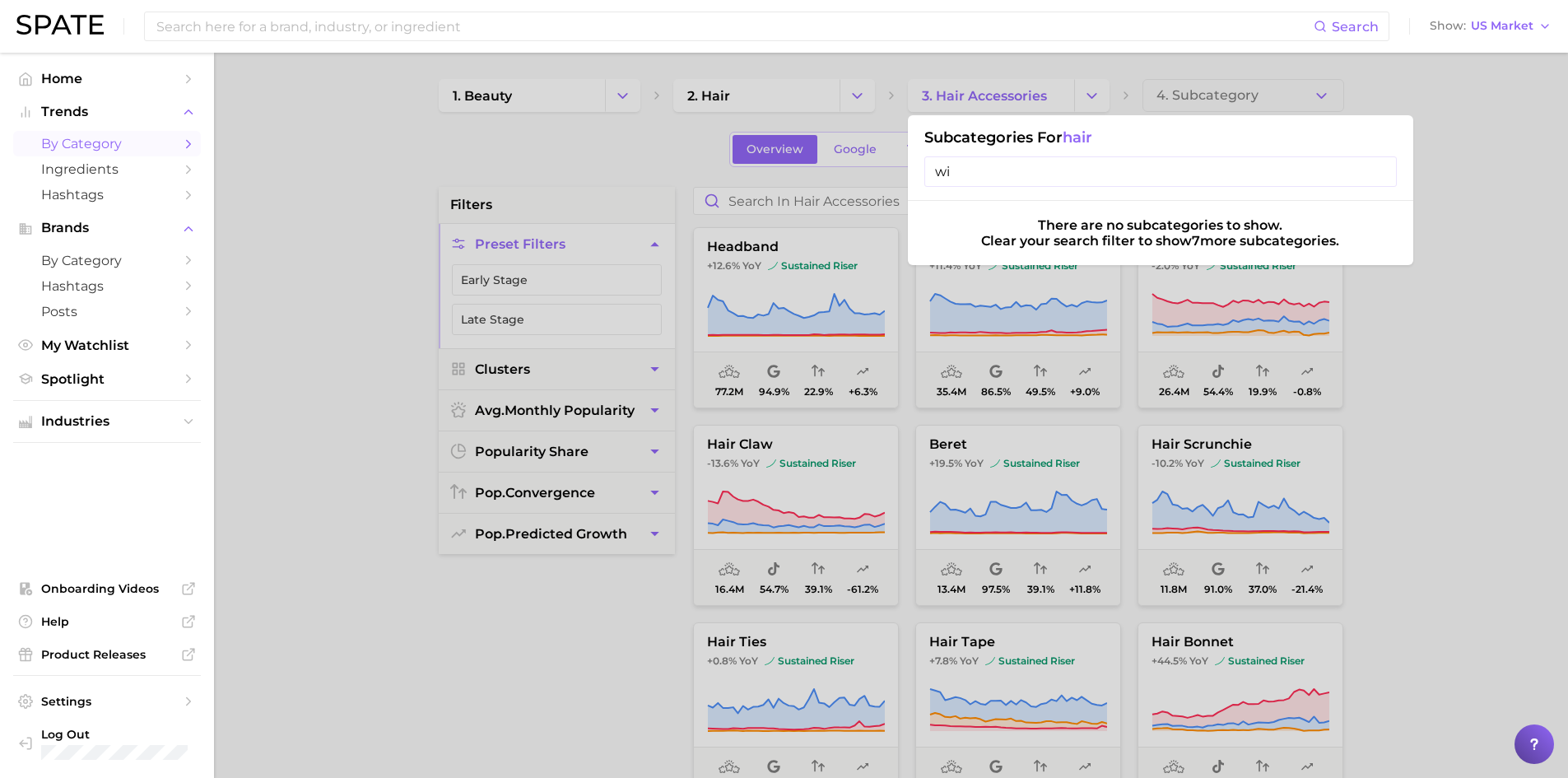
type input "w"
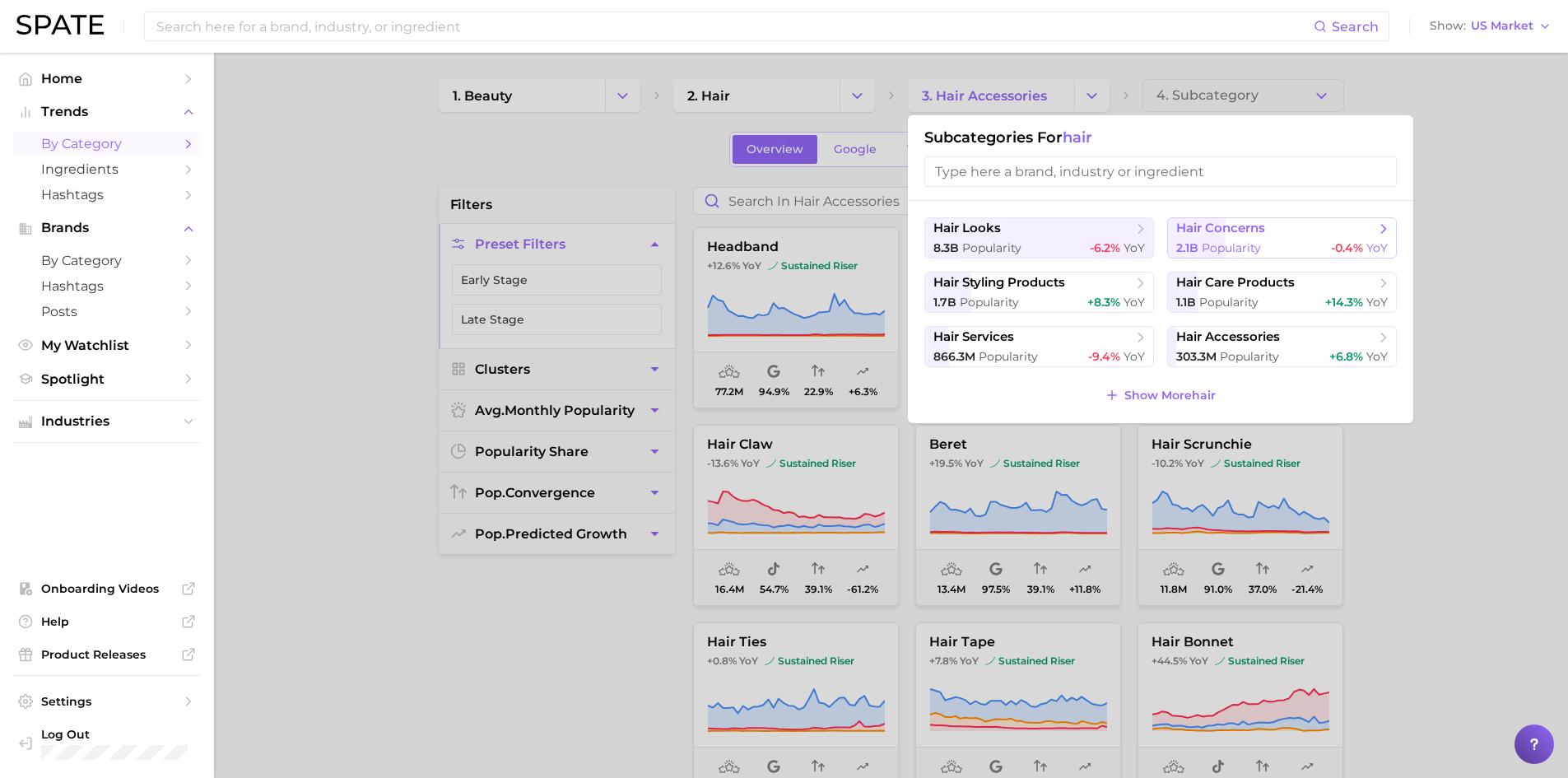
click at [1212, 234] on span "hair concerns" at bounding box center [1220, 229] width 89 height 16
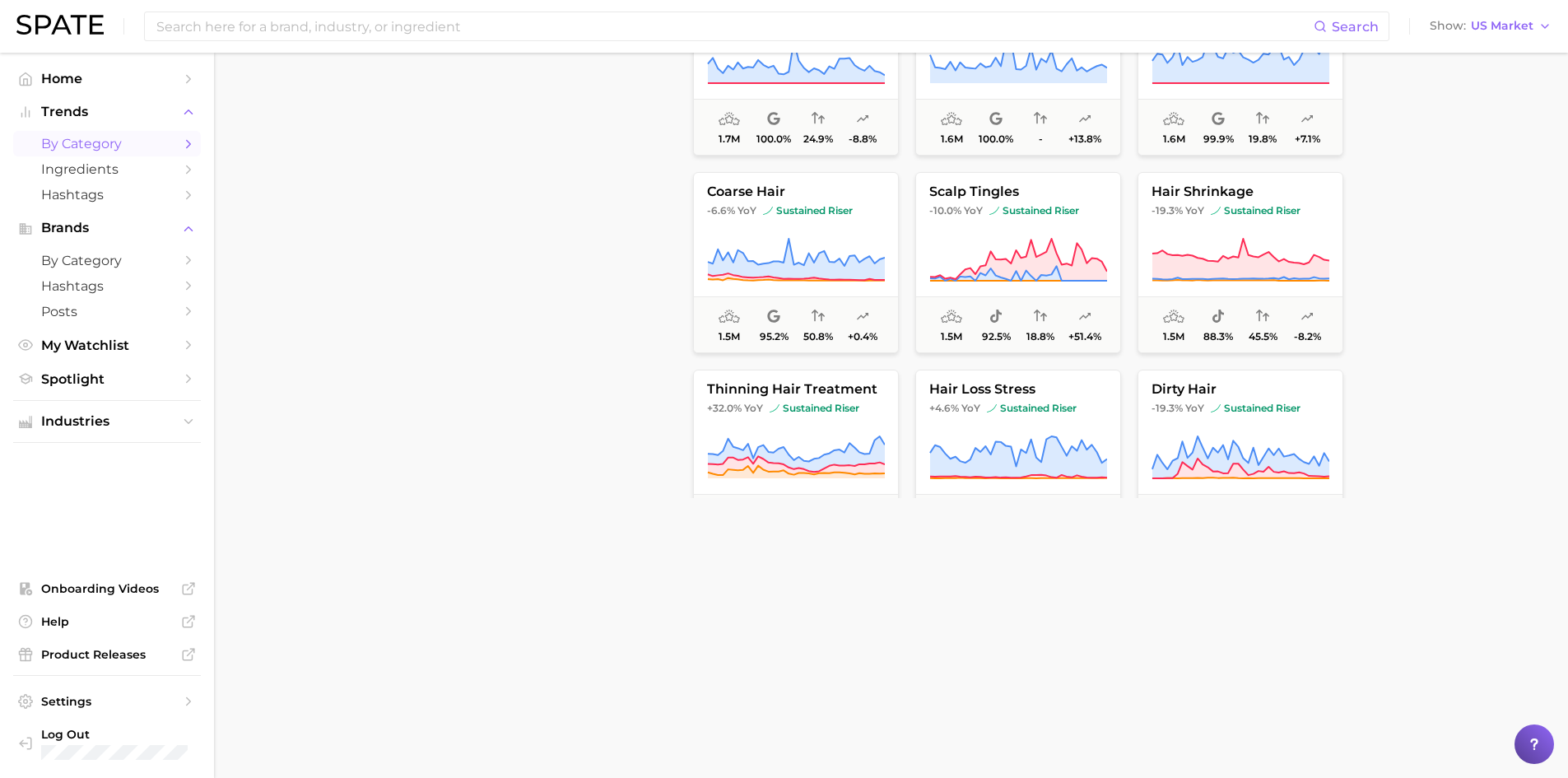
scroll to position [5043, 0]
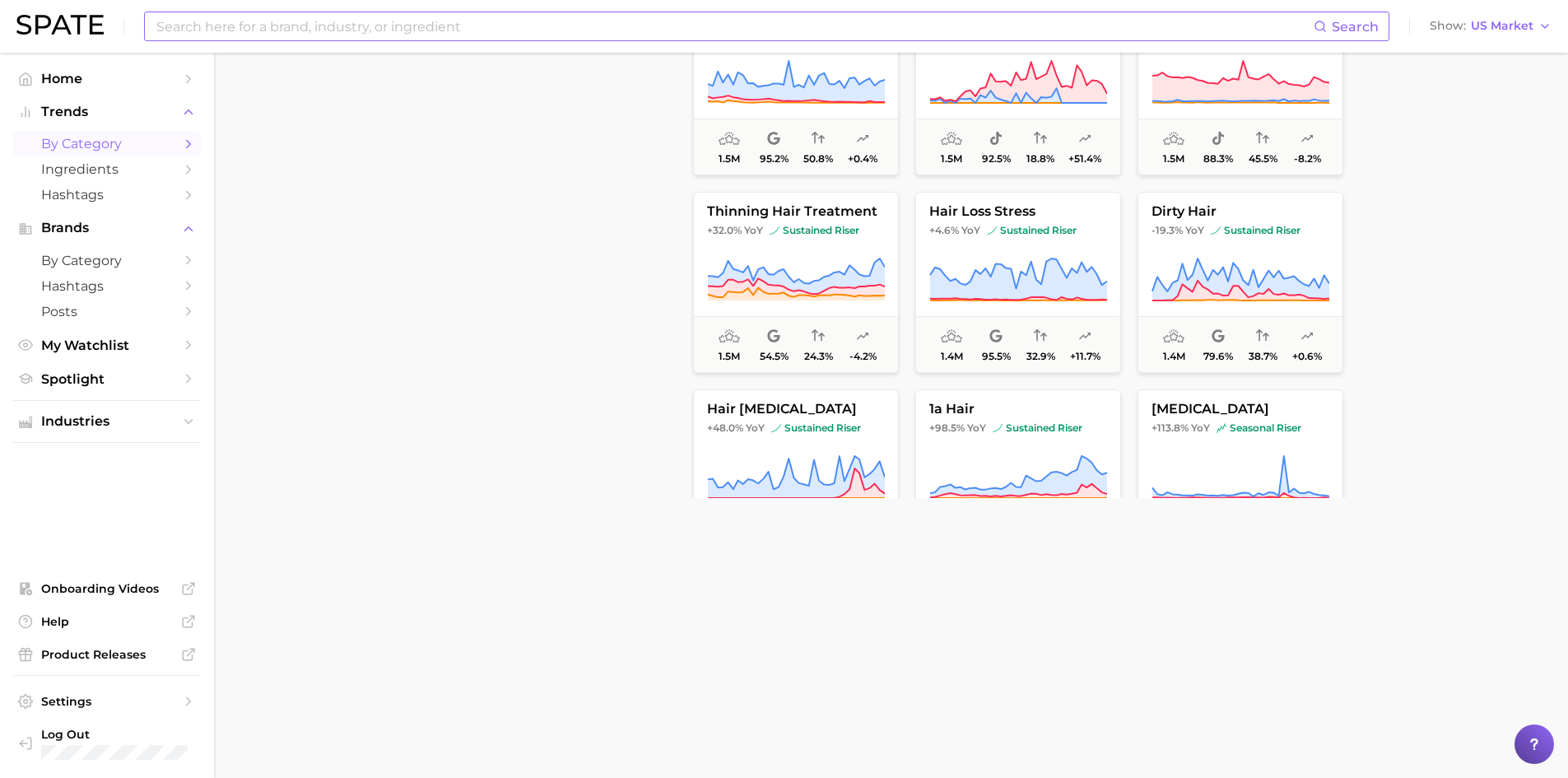
click at [227, 30] on input at bounding box center [733, 26] width 1158 height 28
type input "wigs"
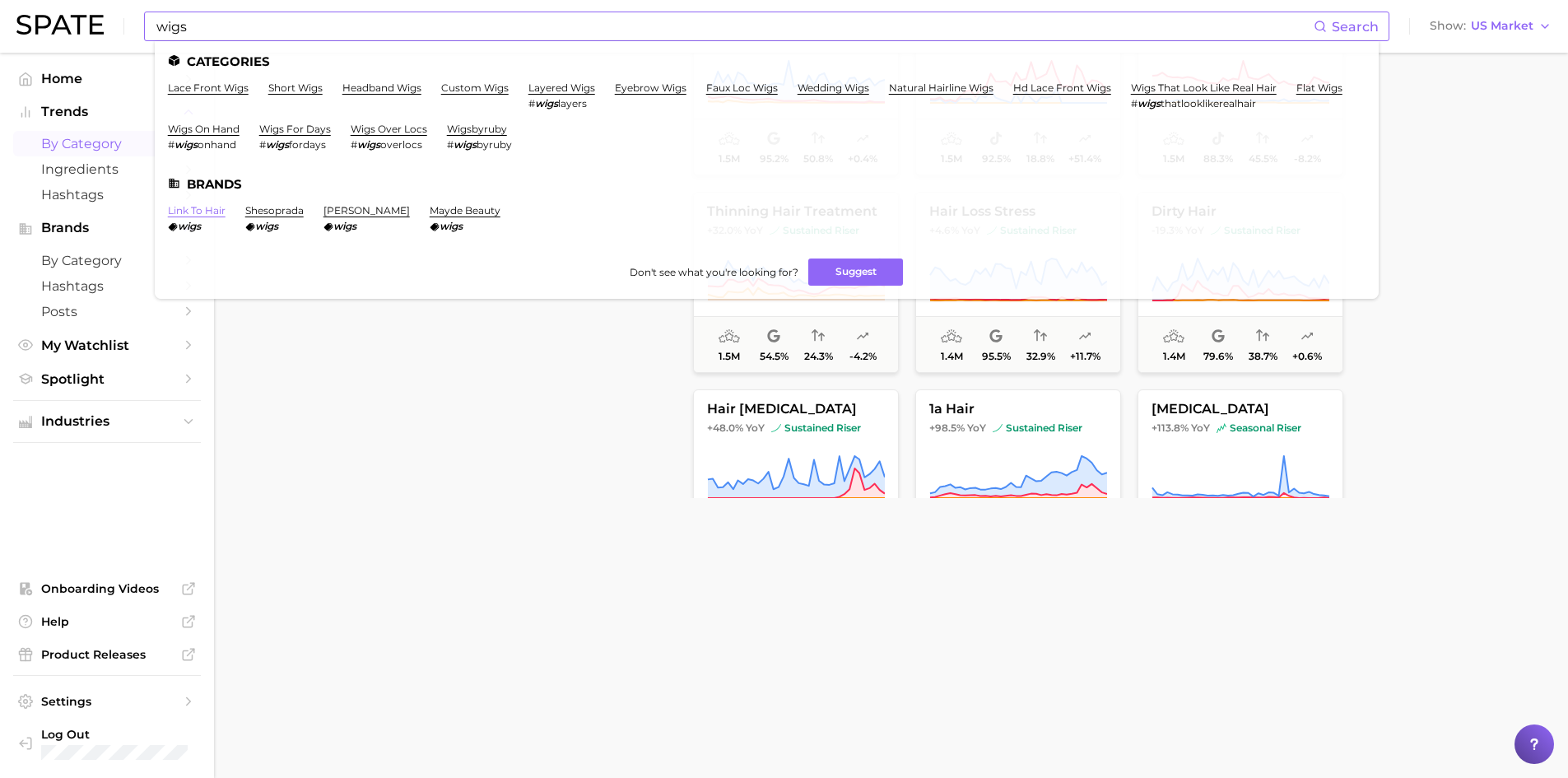
click at [205, 207] on link "link to hair" at bounding box center [196, 211] width 58 height 12
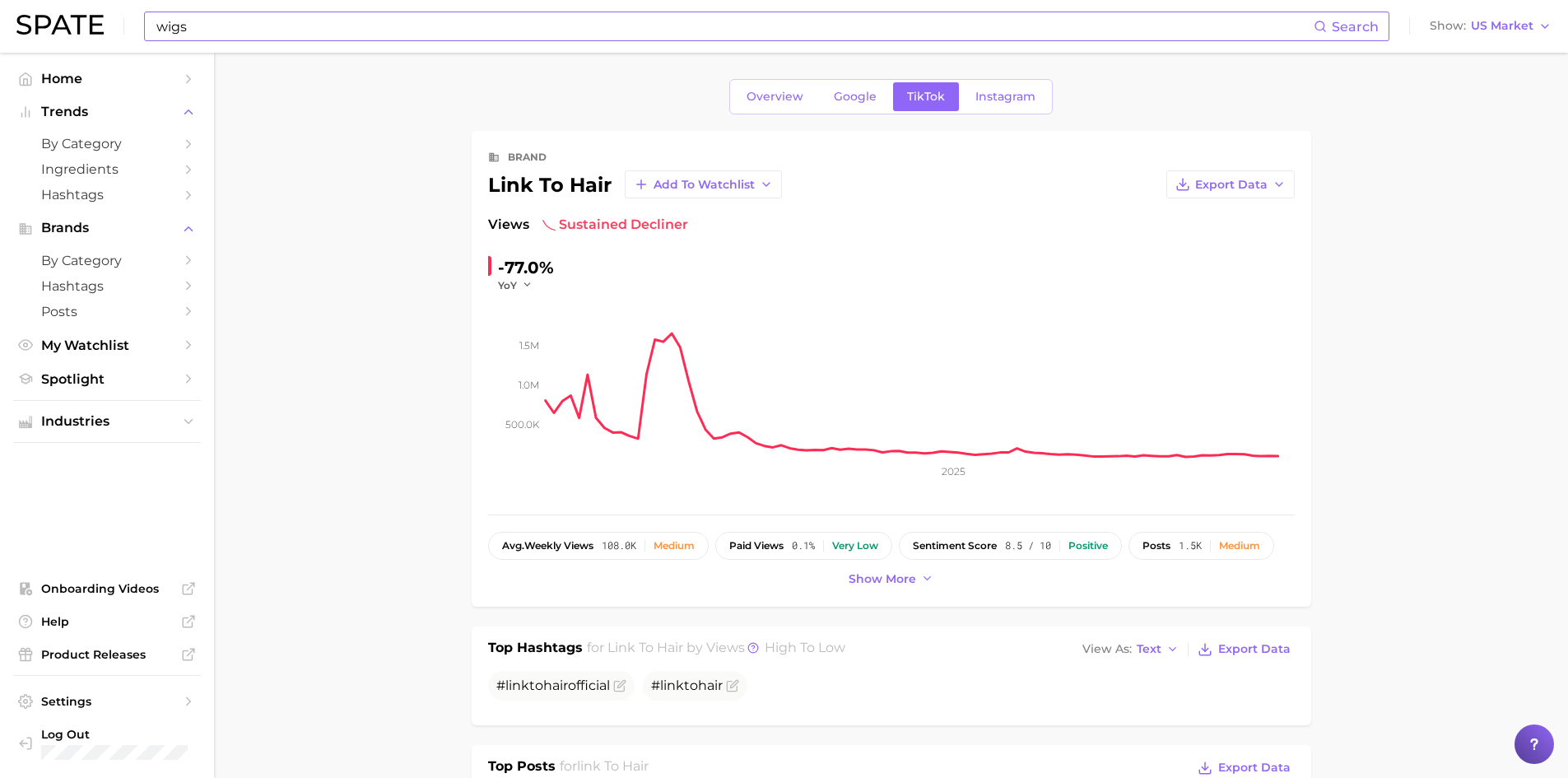
click at [212, 23] on input "wigs" at bounding box center [733, 26] width 1158 height 28
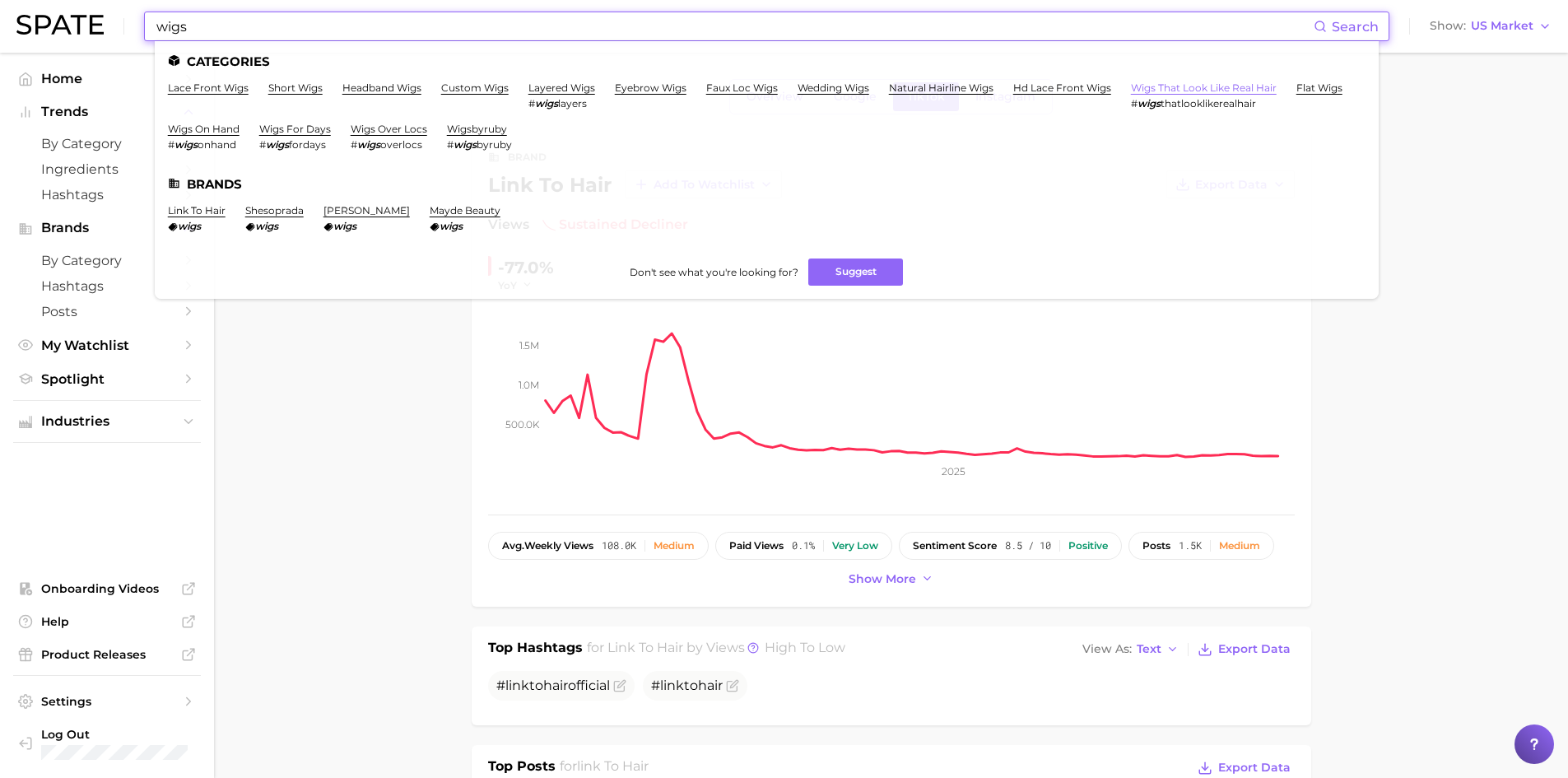
click at [1184, 88] on link "wigs that look like real hair" at bounding box center [1204, 88] width 146 height 12
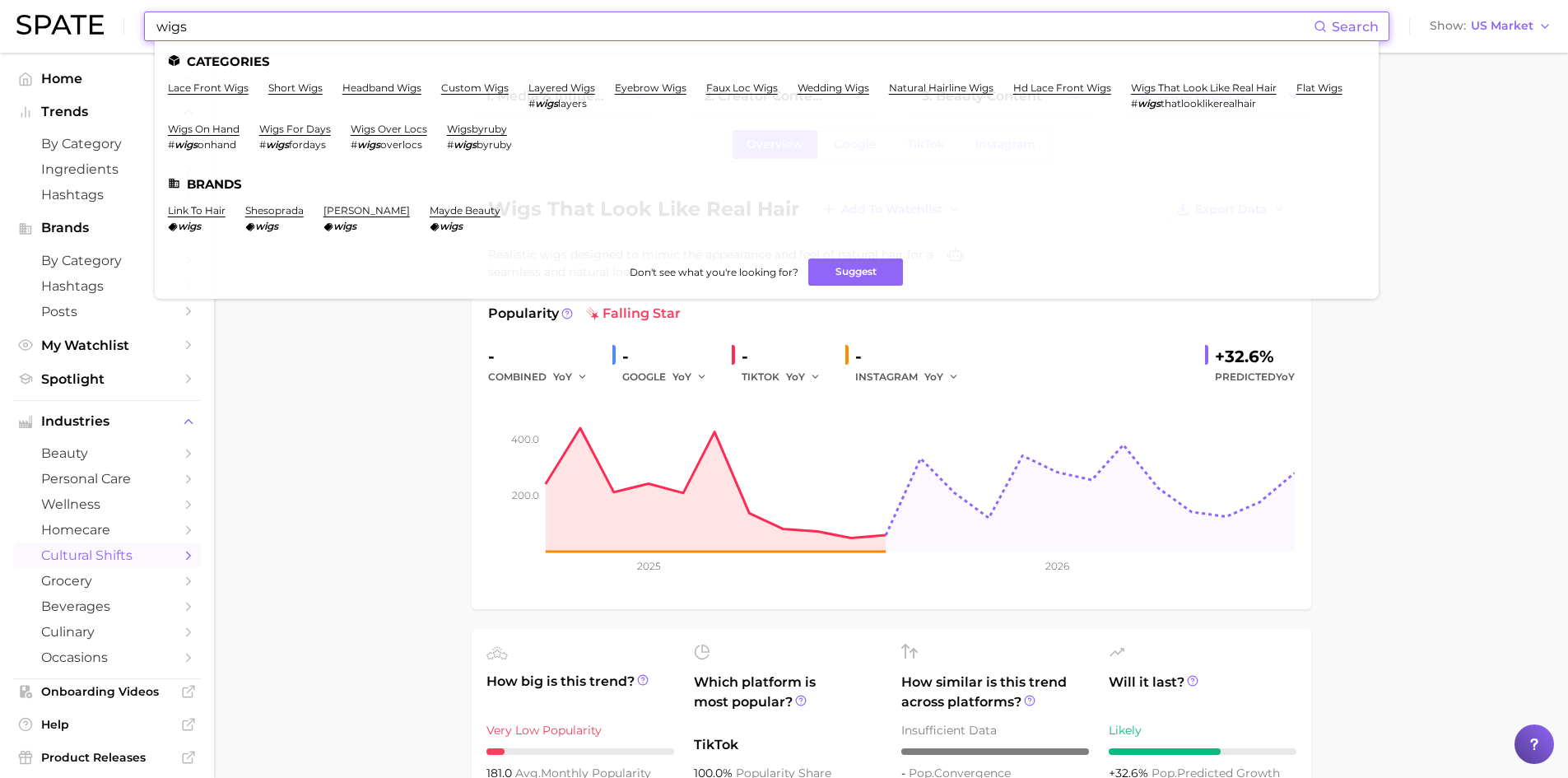
click at [172, 24] on input "wigs" at bounding box center [733, 26] width 1158 height 28
click at [292, 94] on li "short wigs" at bounding box center [295, 95] width 54 height 28
click at [292, 87] on link "short wigs" at bounding box center [295, 88] width 54 height 12
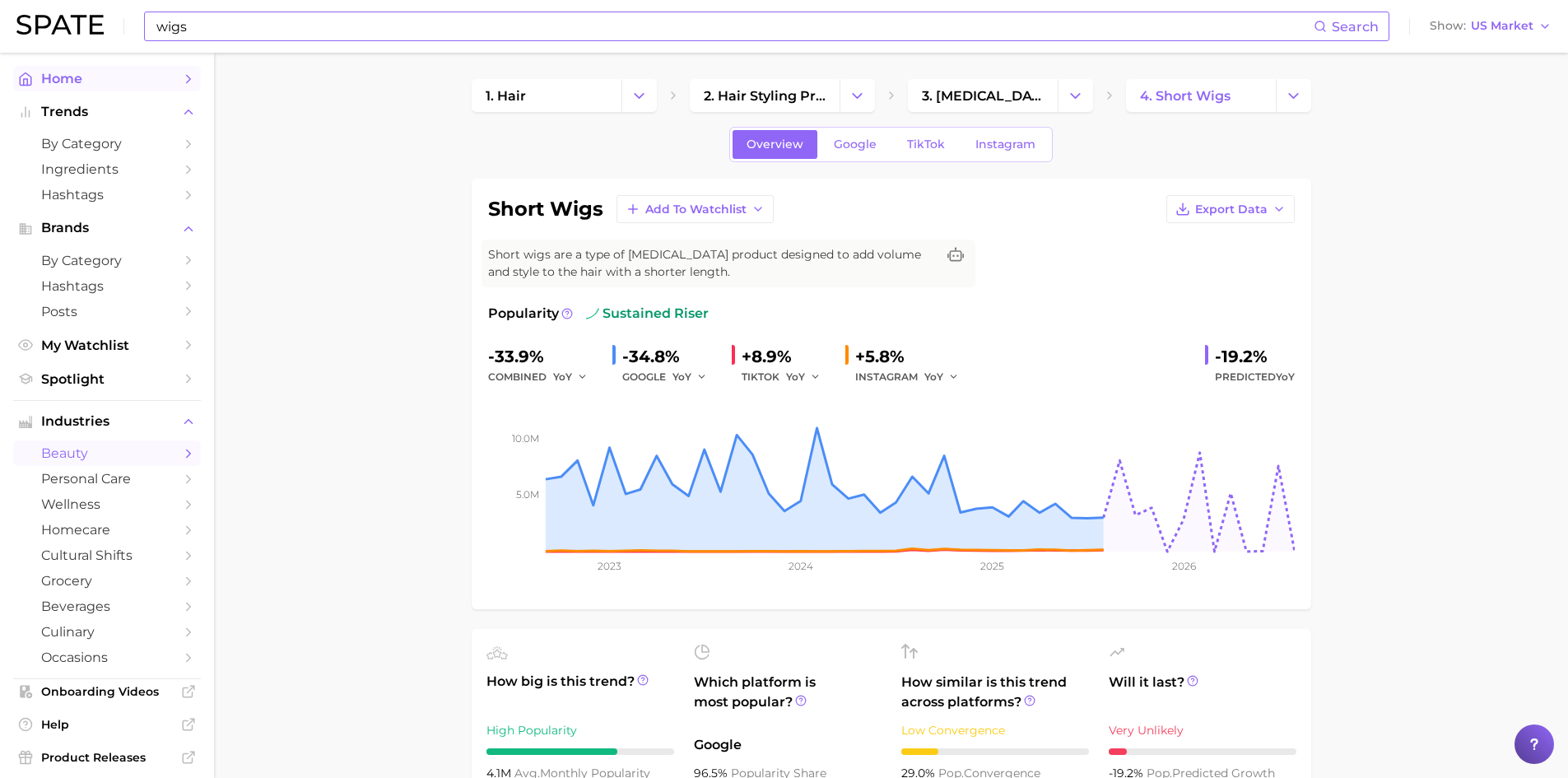
click at [66, 80] on span "Home" at bounding box center [107, 79] width 132 height 16
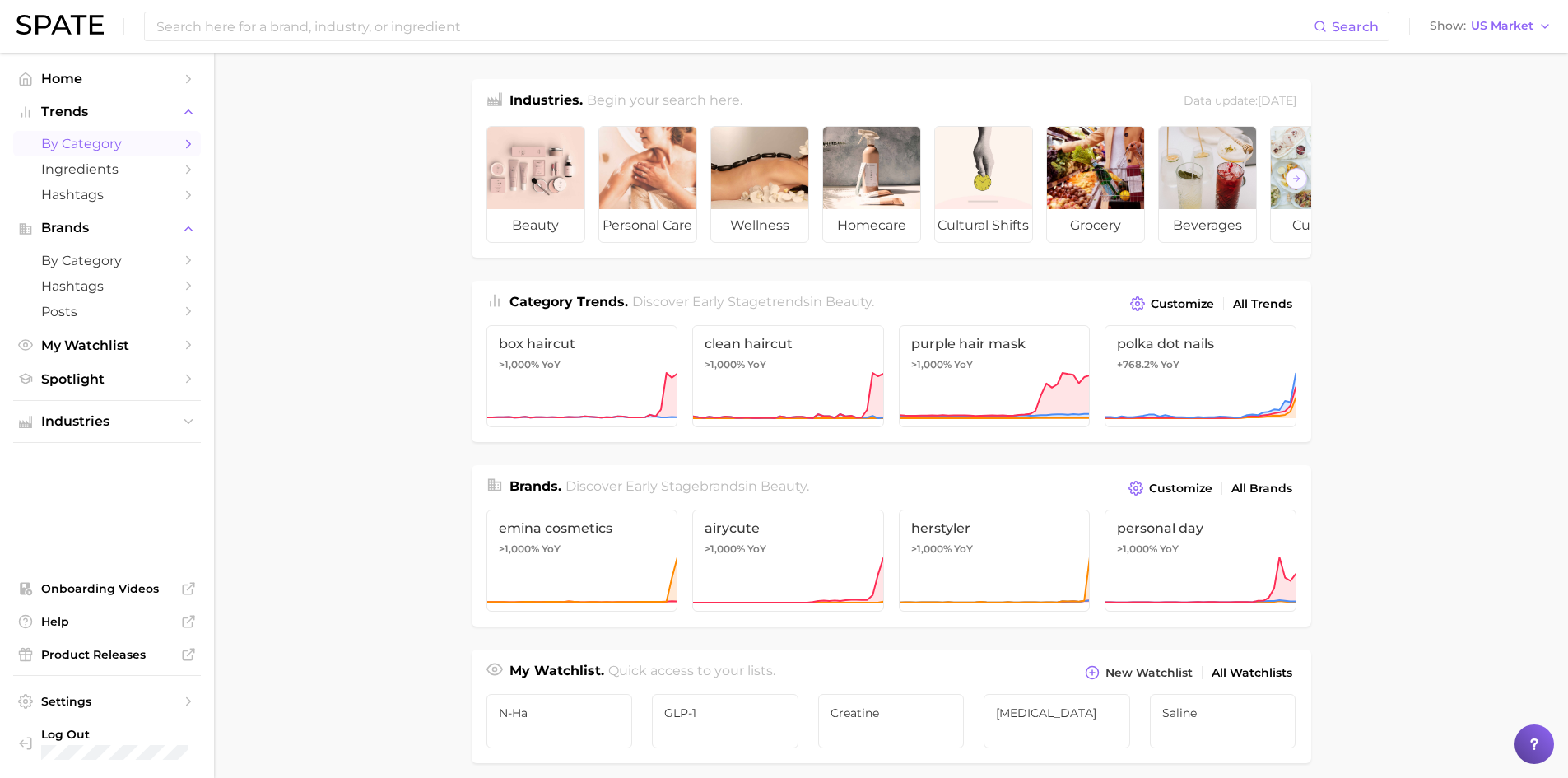
click at [66, 139] on span "by Category" at bounding box center [107, 144] width 132 height 16
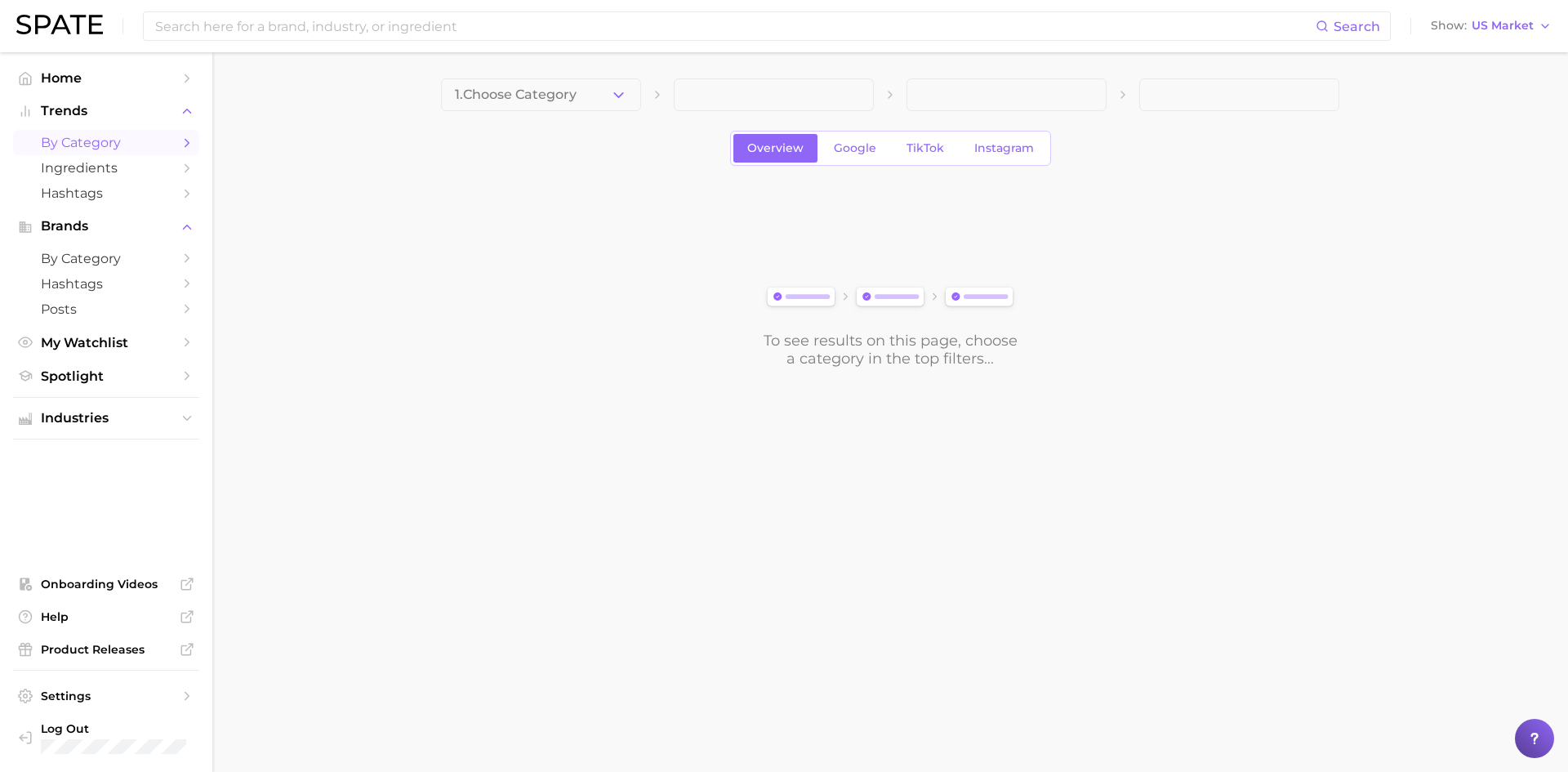
click at [613, 99] on icon "button" at bounding box center [619, 94] width 17 height 17
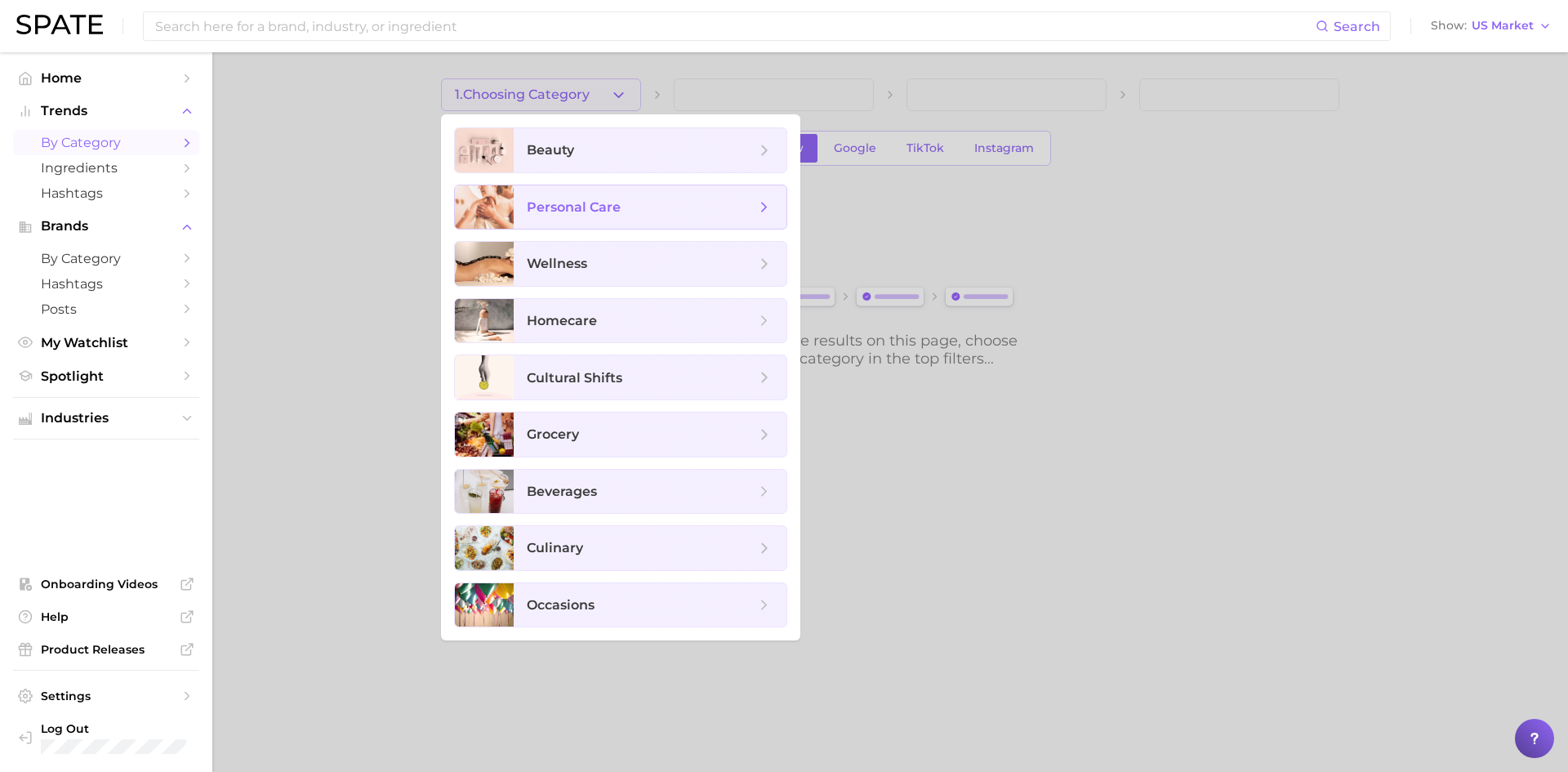
click at [593, 213] on span "personal care" at bounding box center [574, 207] width 94 height 16
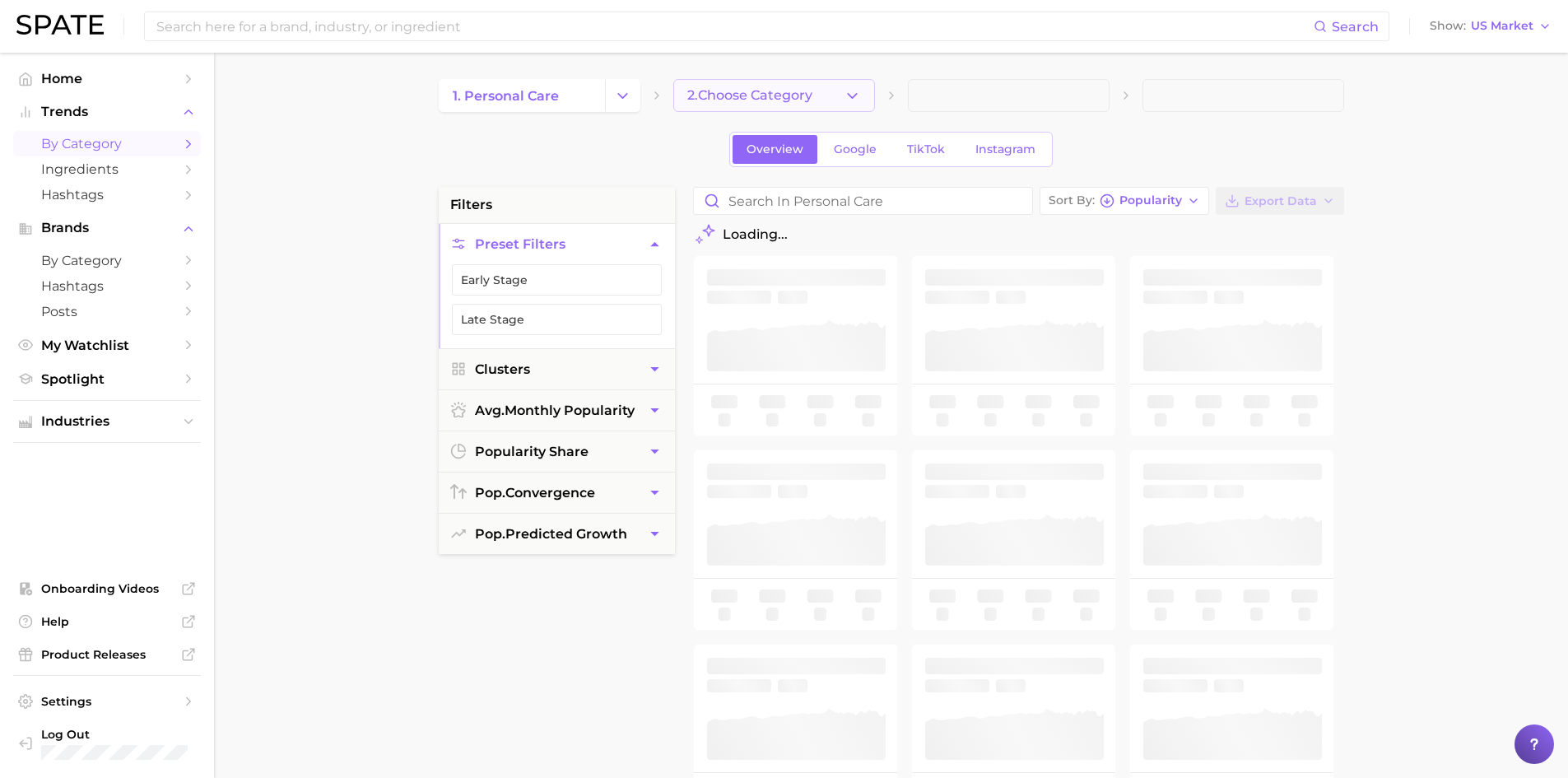
click at [864, 97] on button "2. Choose Category" at bounding box center [773, 95] width 202 height 33
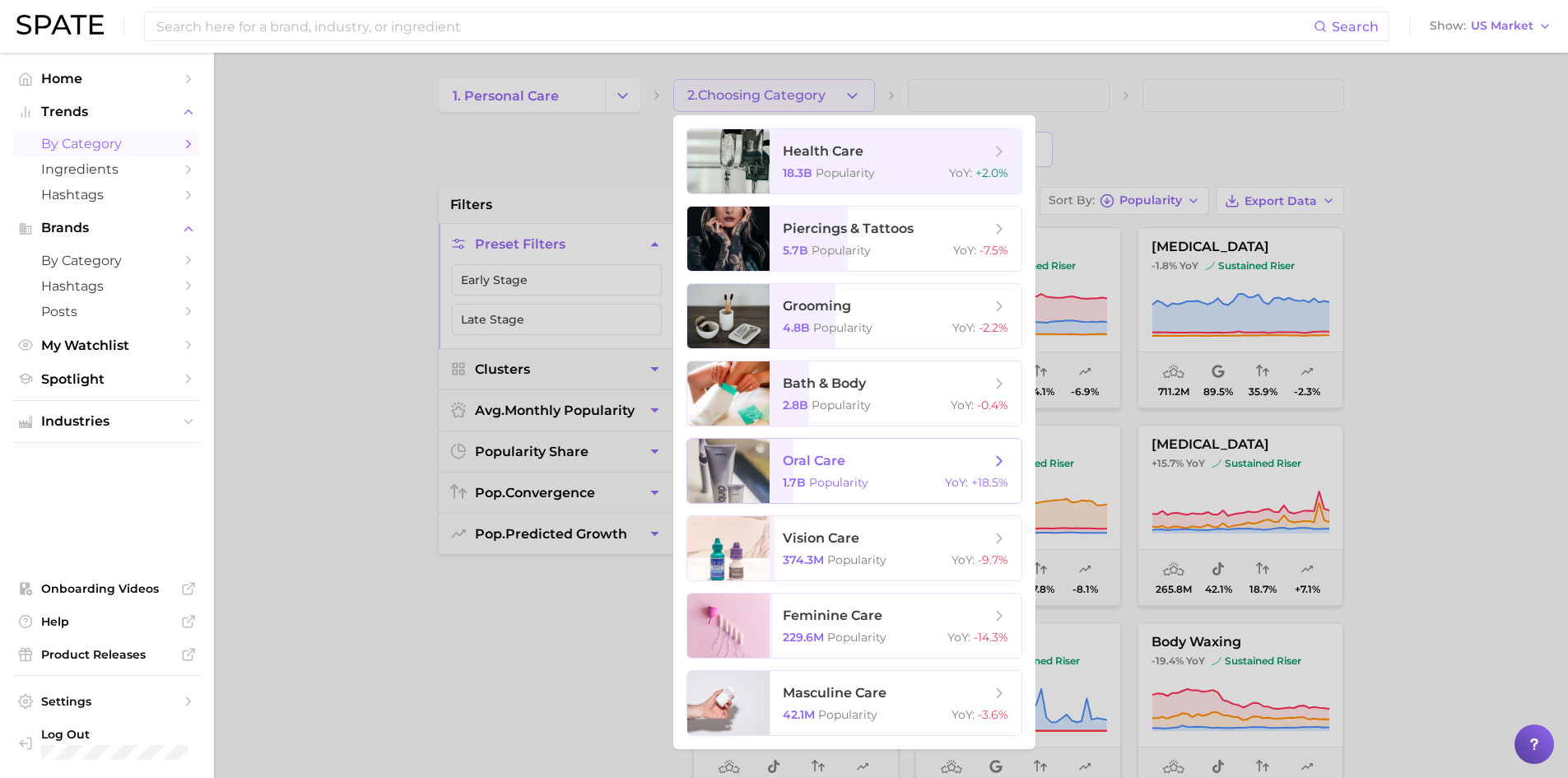
click at [845, 476] on span "Popularity" at bounding box center [838, 482] width 60 height 15
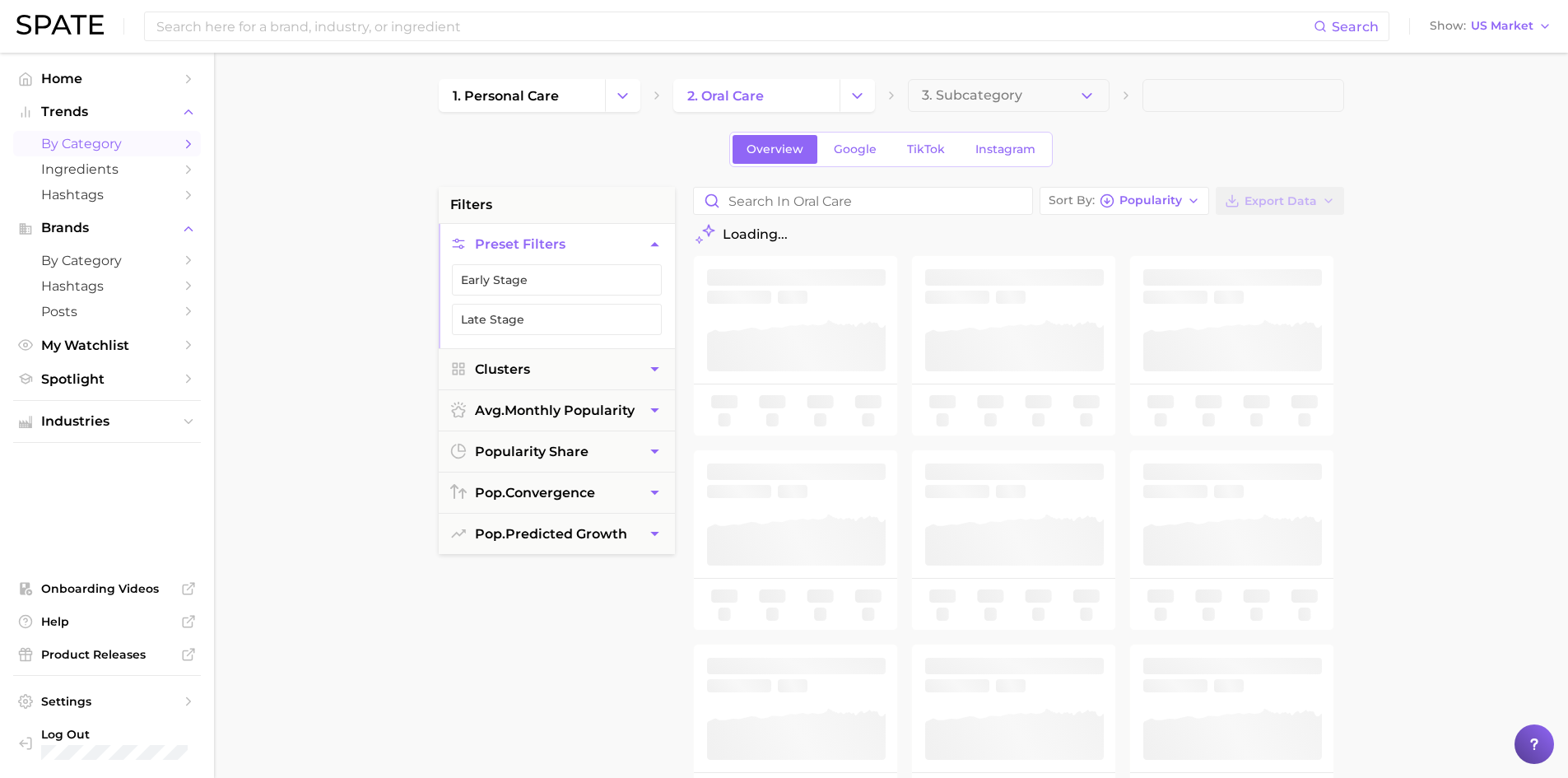
click at [1084, 89] on icon "button" at bounding box center [1086, 95] width 17 height 17
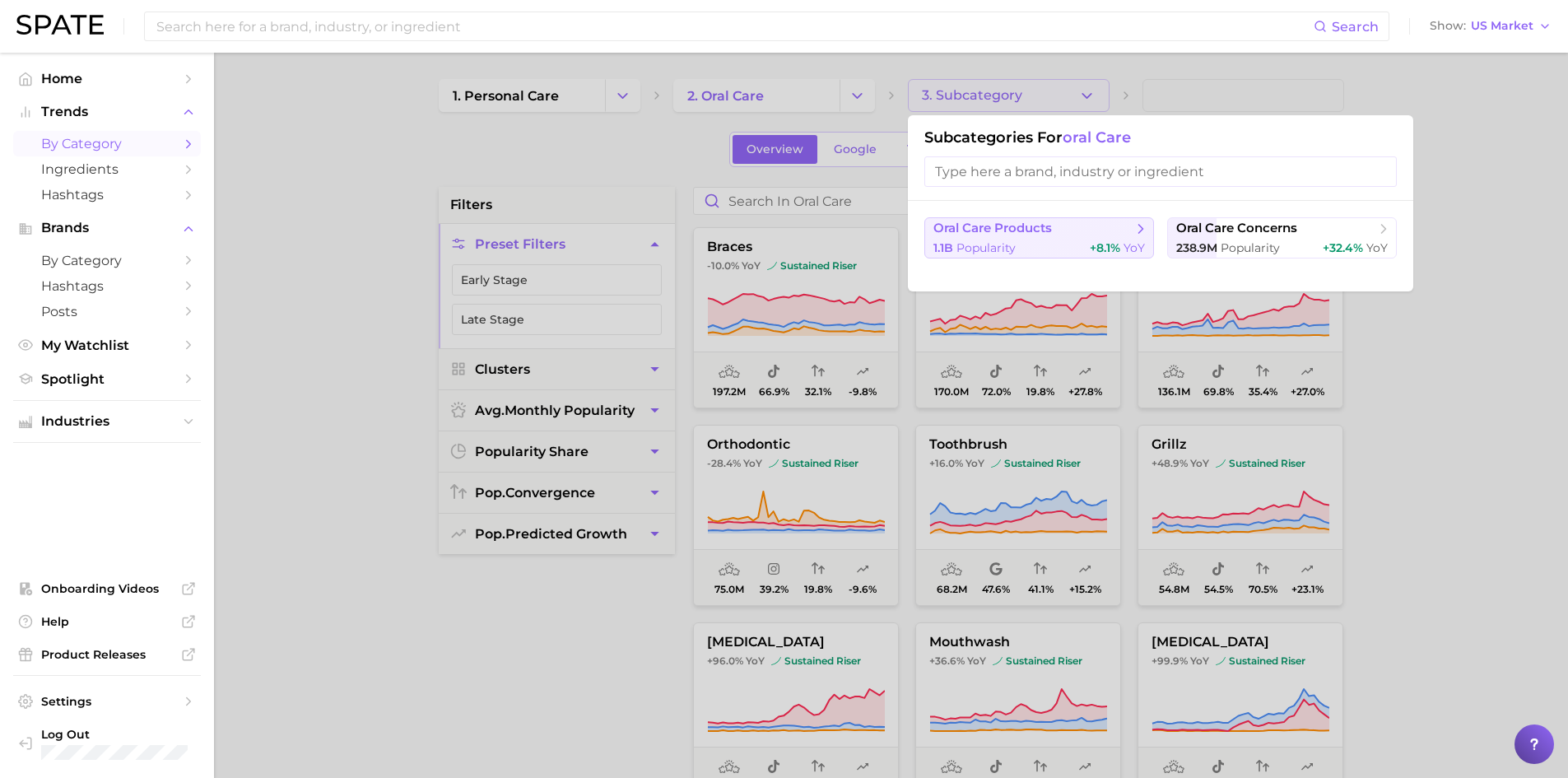
click at [1092, 231] on span "oral care products" at bounding box center [1033, 229] width 200 height 17
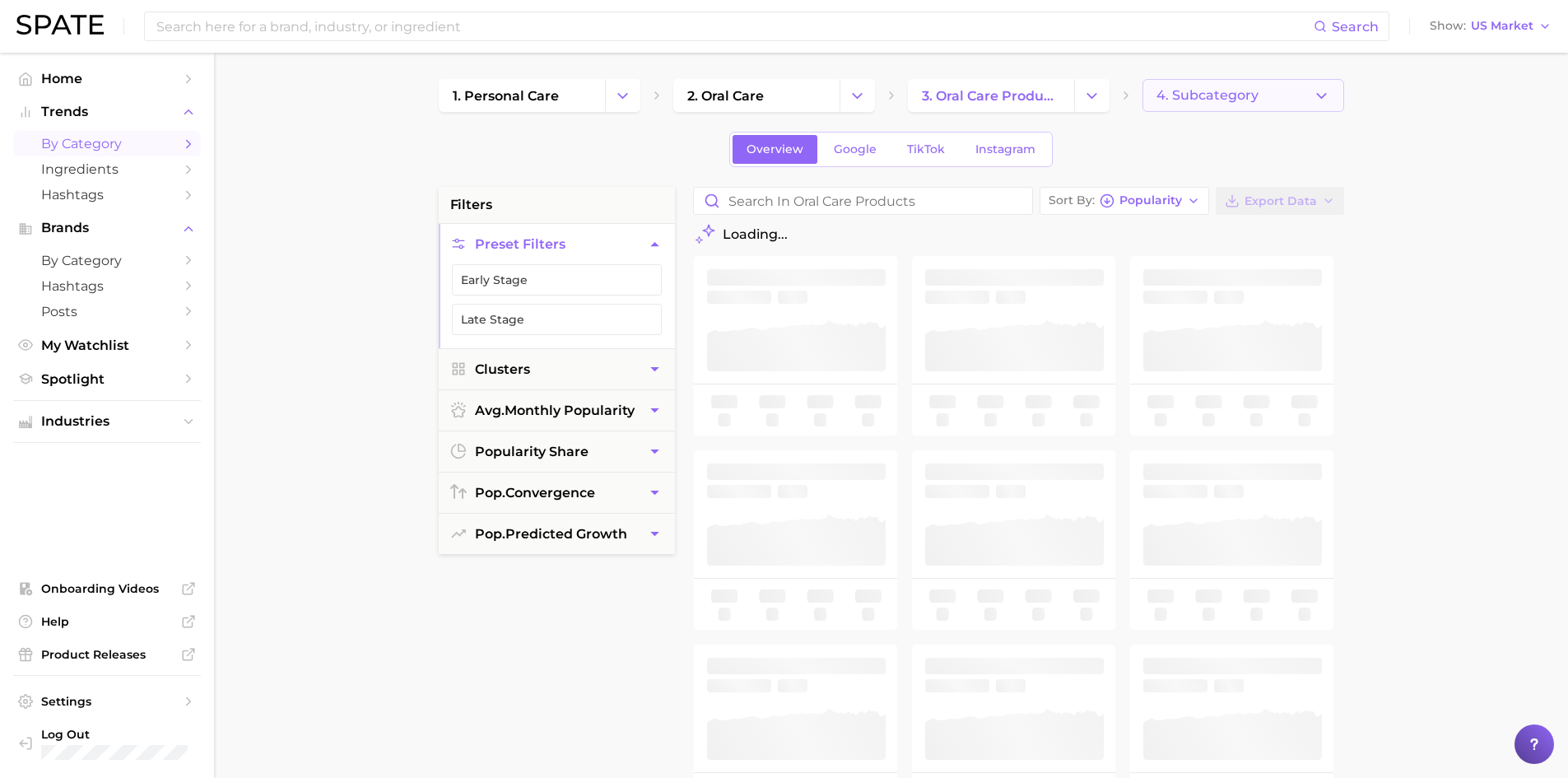
click at [1278, 103] on button "4. Subcategory" at bounding box center [1243, 95] width 202 height 33
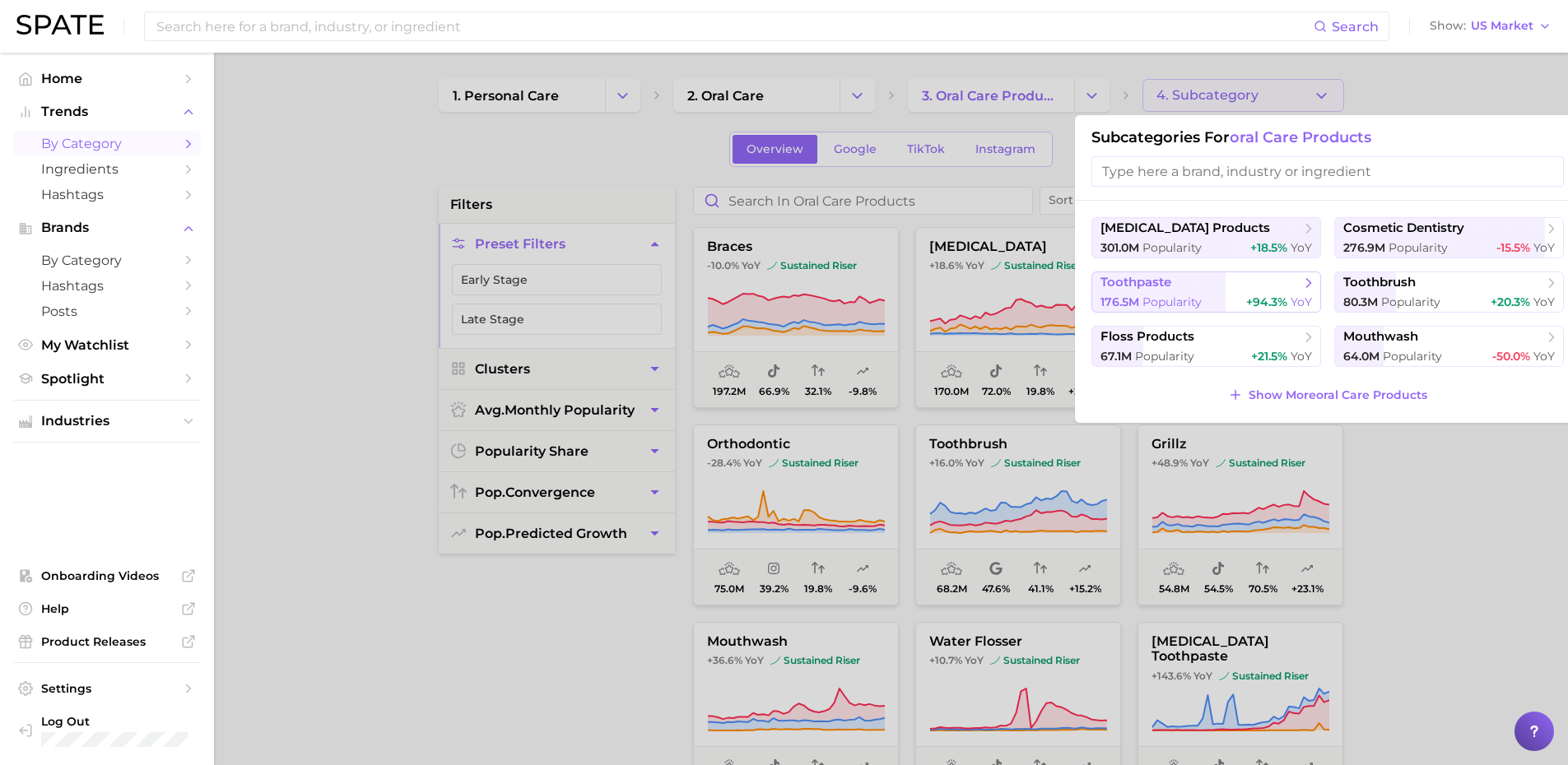
click at [1308, 290] on icon at bounding box center [1308, 283] width 17 height 17
